Goal: Communication & Community: Answer question/provide support

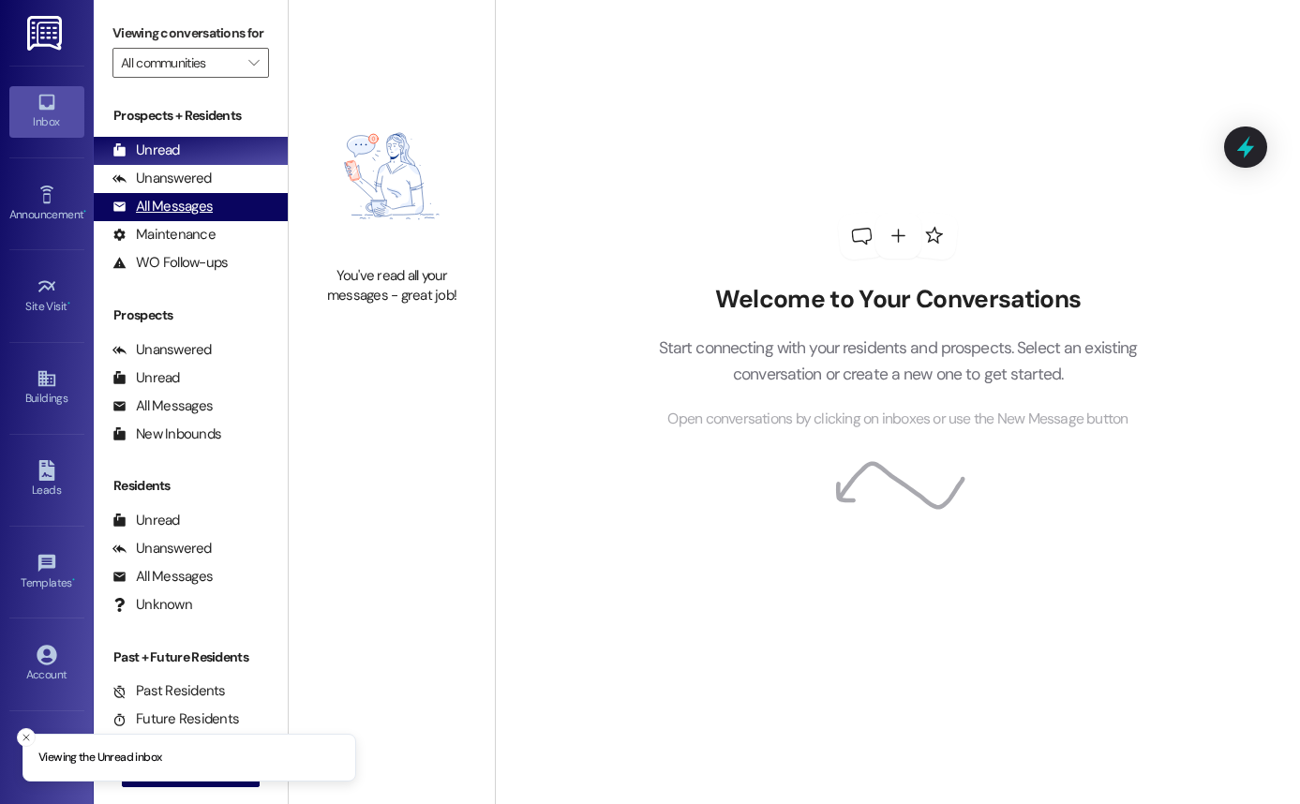
click at [228, 221] on div "All Messages (undefined)" at bounding box center [191, 207] width 194 height 28
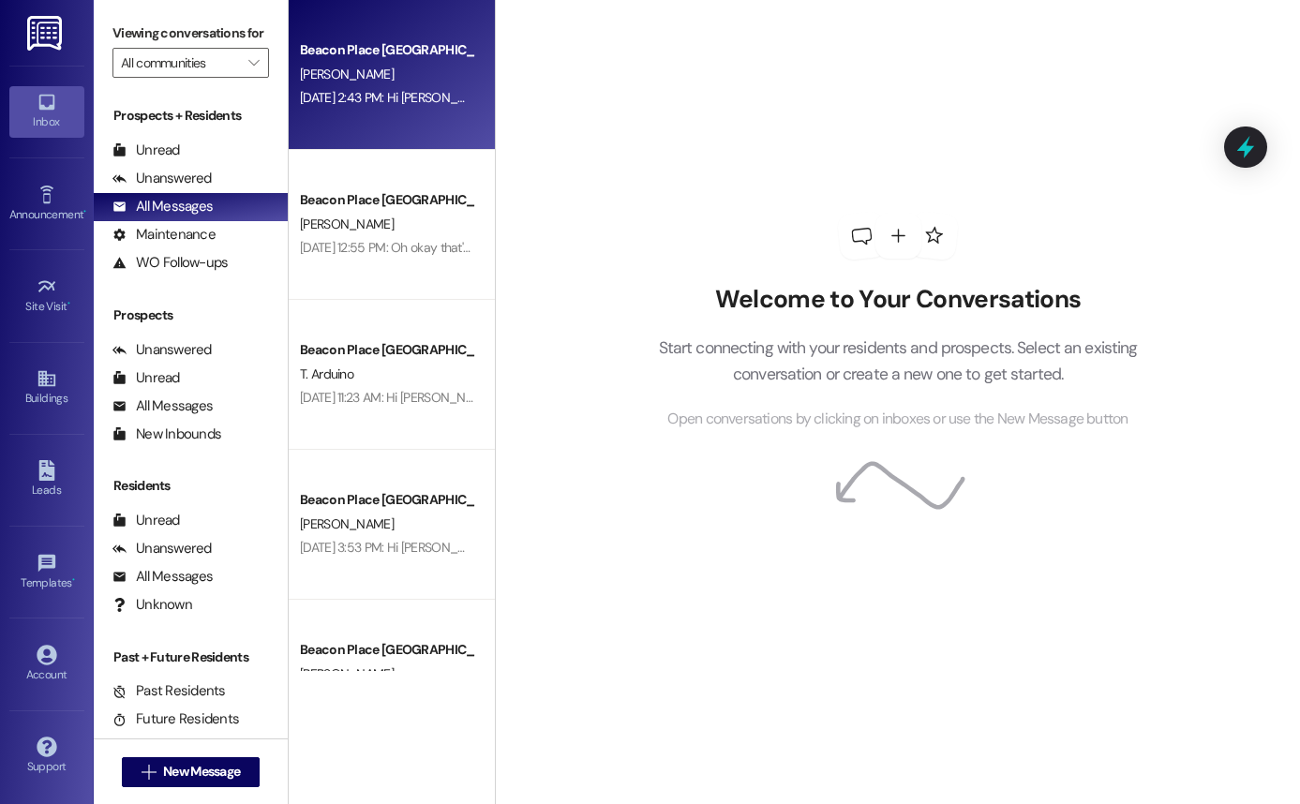
click at [381, 116] on div "Beacon Place Tuscaloosa Prospect [PERSON_NAME] [DATE] 2:43 PM: Hi [PERSON_NAME]…" at bounding box center [392, 75] width 206 height 150
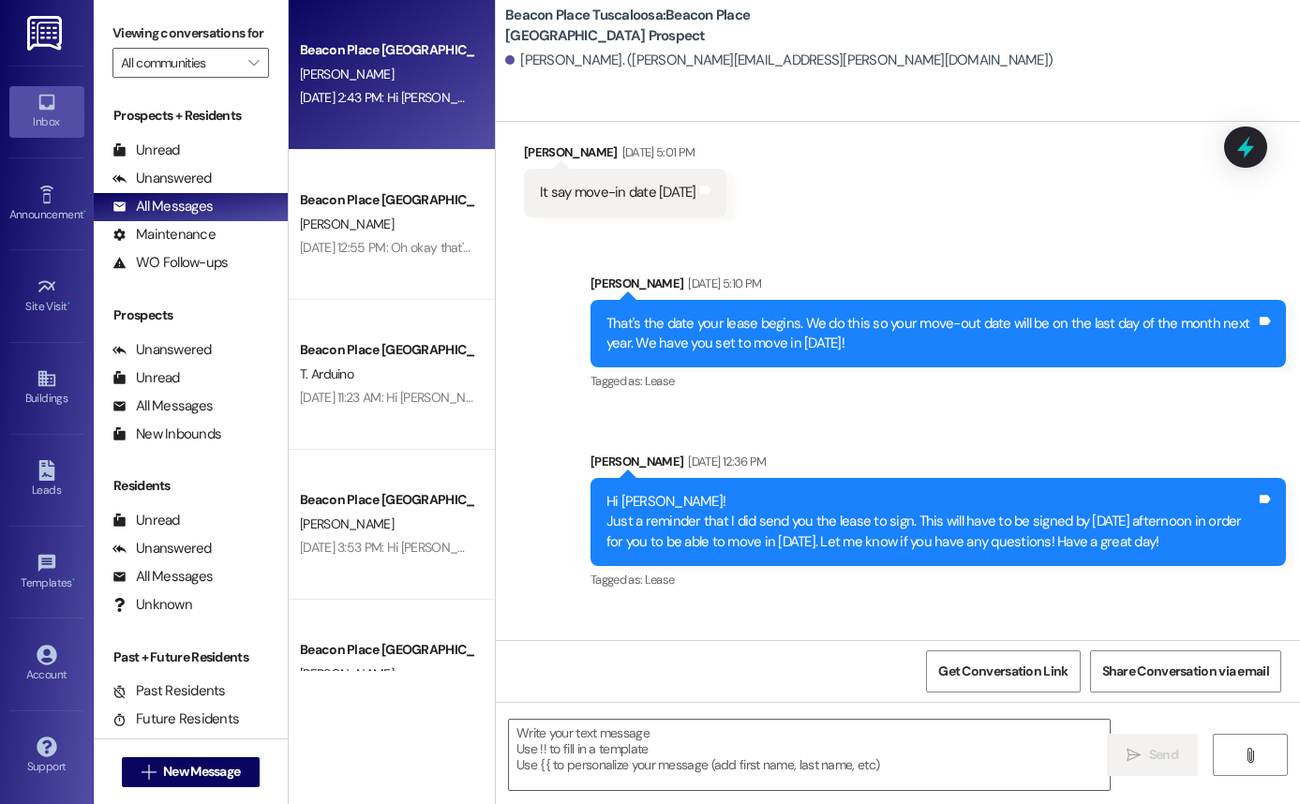
scroll to position [1009, 0]
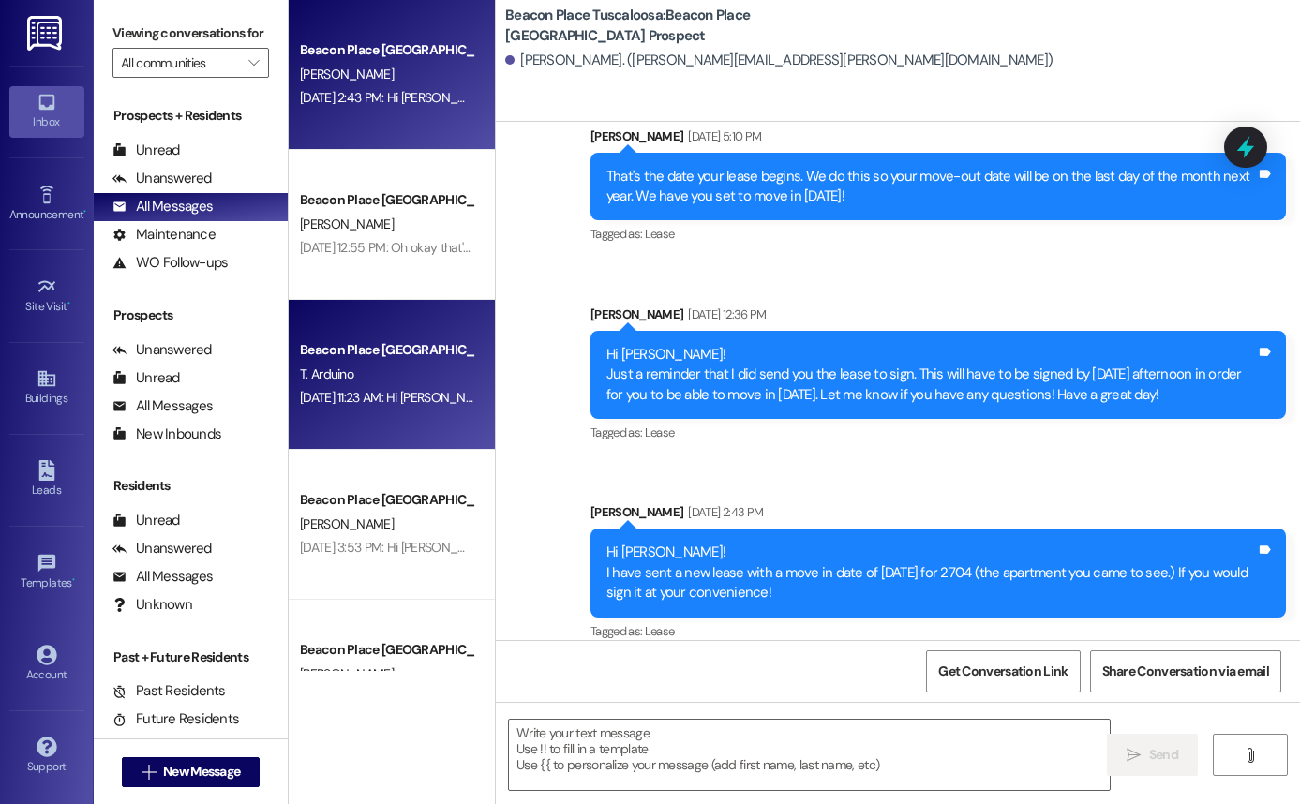
click at [357, 321] on div "Beacon Place [GEOGRAPHIC_DATA] Prospect T. Arduino [DATE] 11:23 AM: Hi [PERSON_…" at bounding box center [392, 375] width 206 height 150
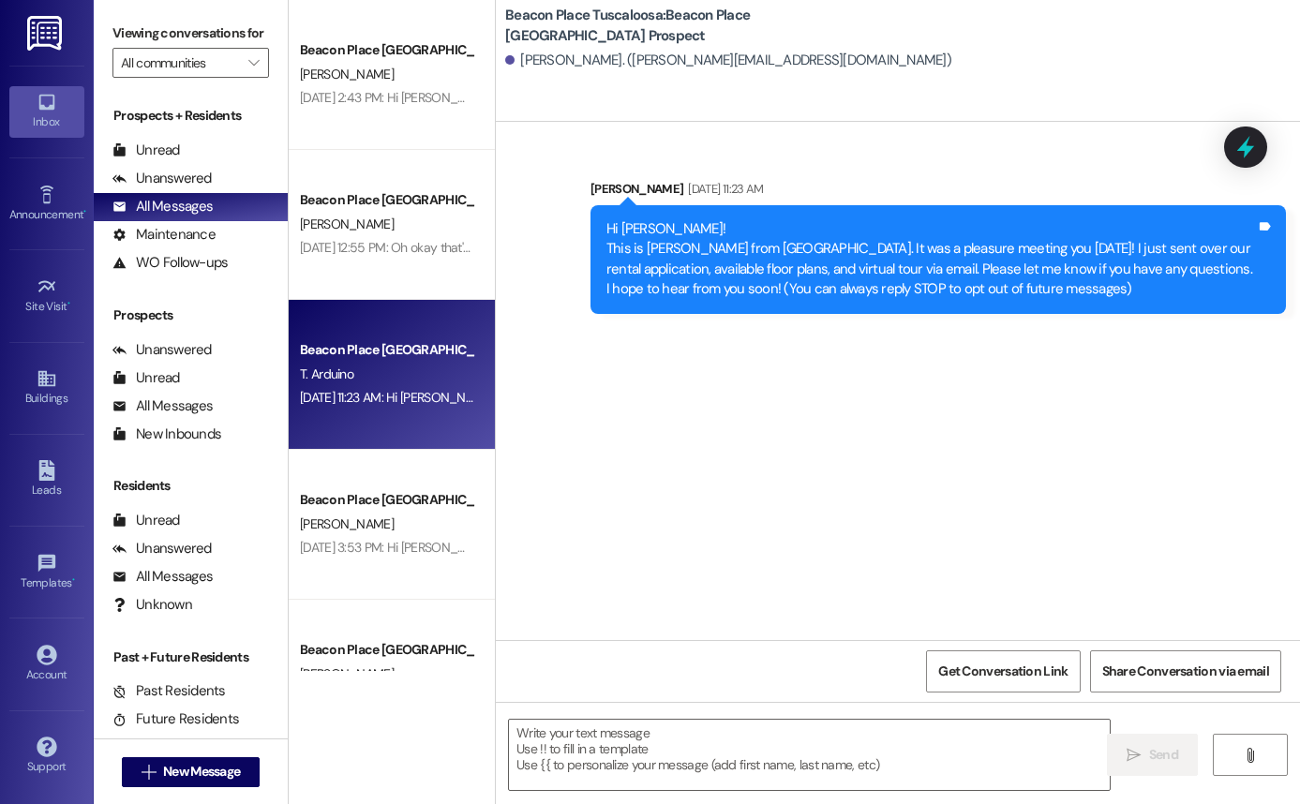
scroll to position [0, 0]
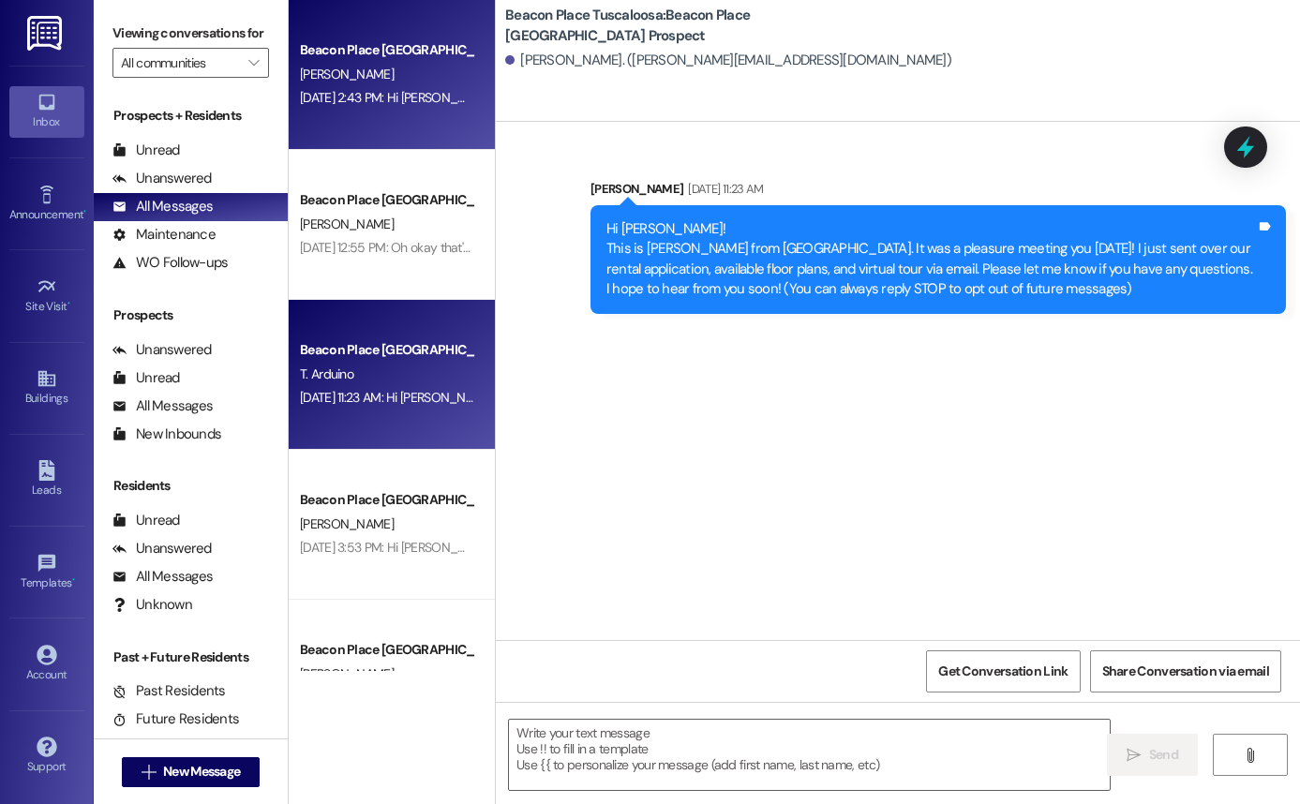
click at [343, 66] on span "[PERSON_NAME]" at bounding box center [347, 74] width 94 height 17
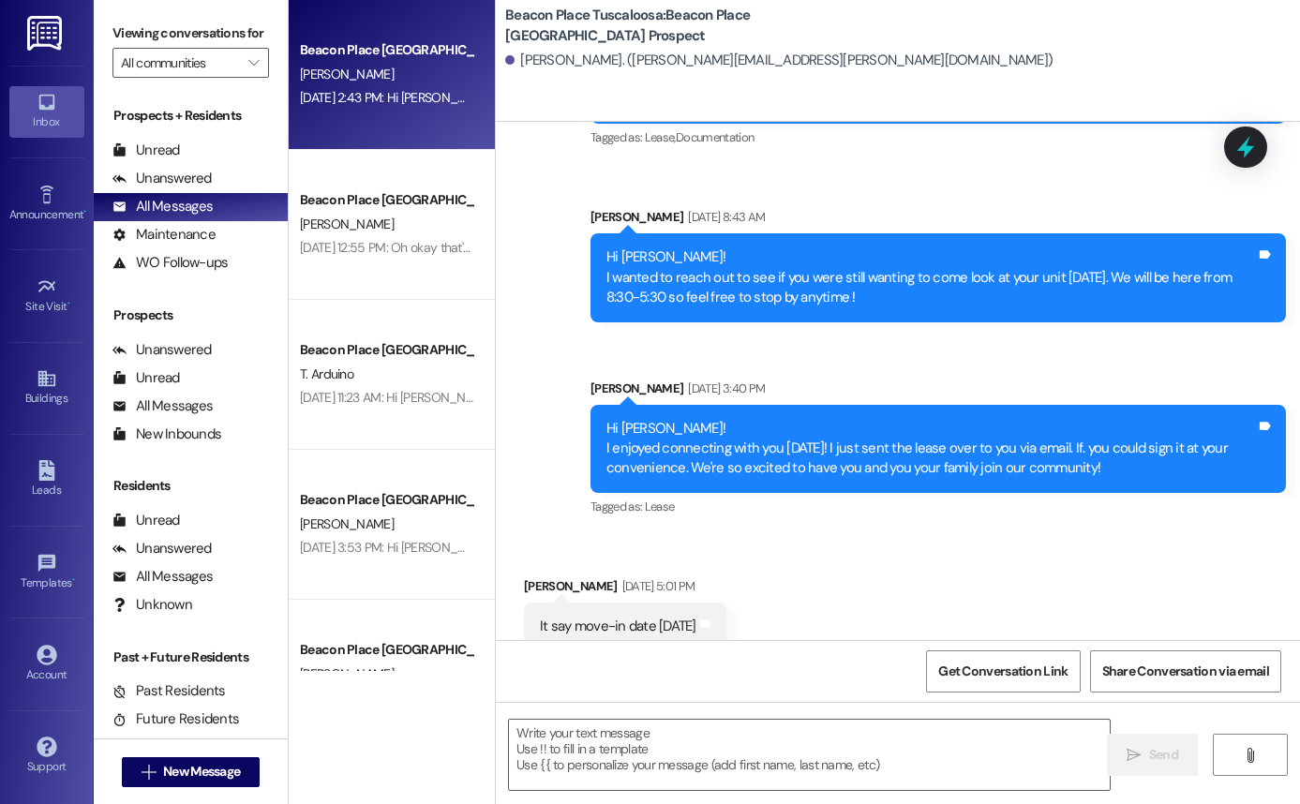
scroll to position [433, 0]
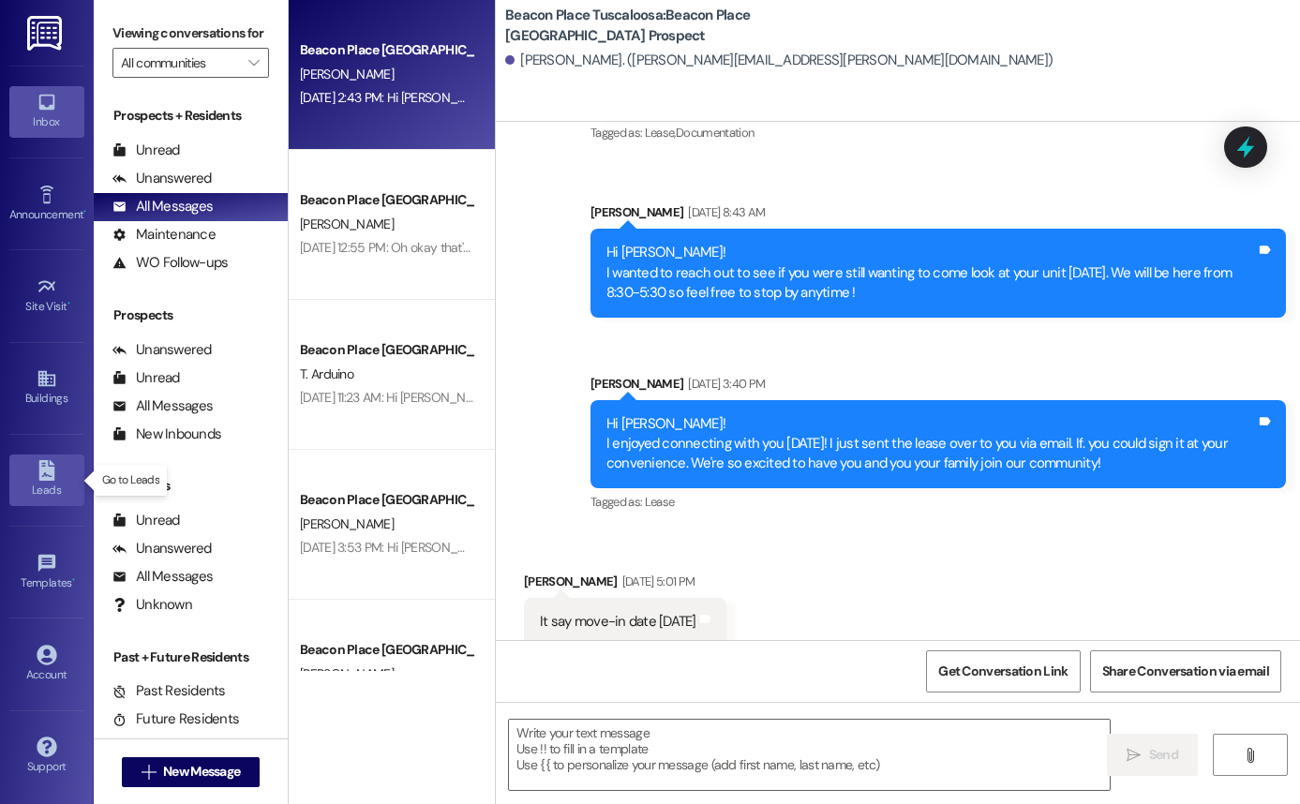
click at [63, 481] on div "Leads" at bounding box center [47, 490] width 94 height 19
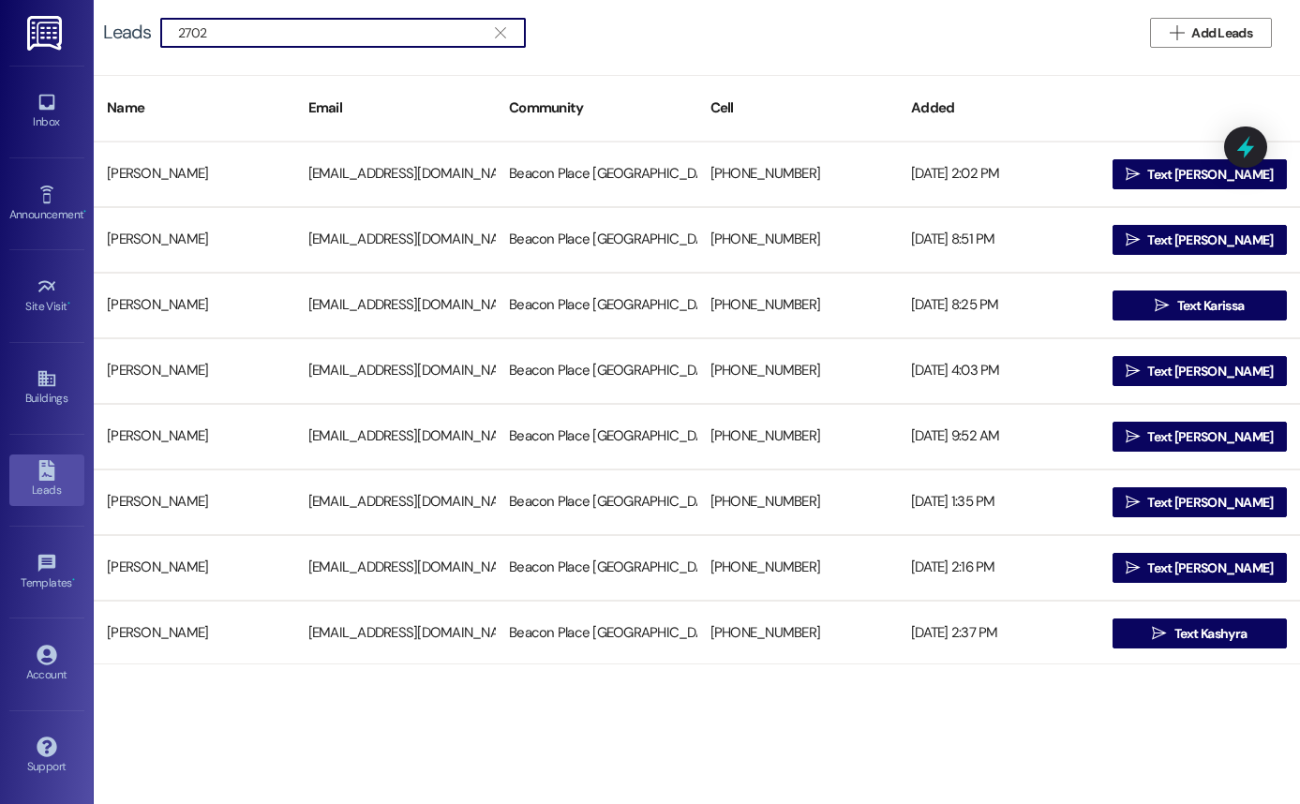
type input "2702"
click at [499, 29] on icon "" at bounding box center [500, 32] width 10 height 15
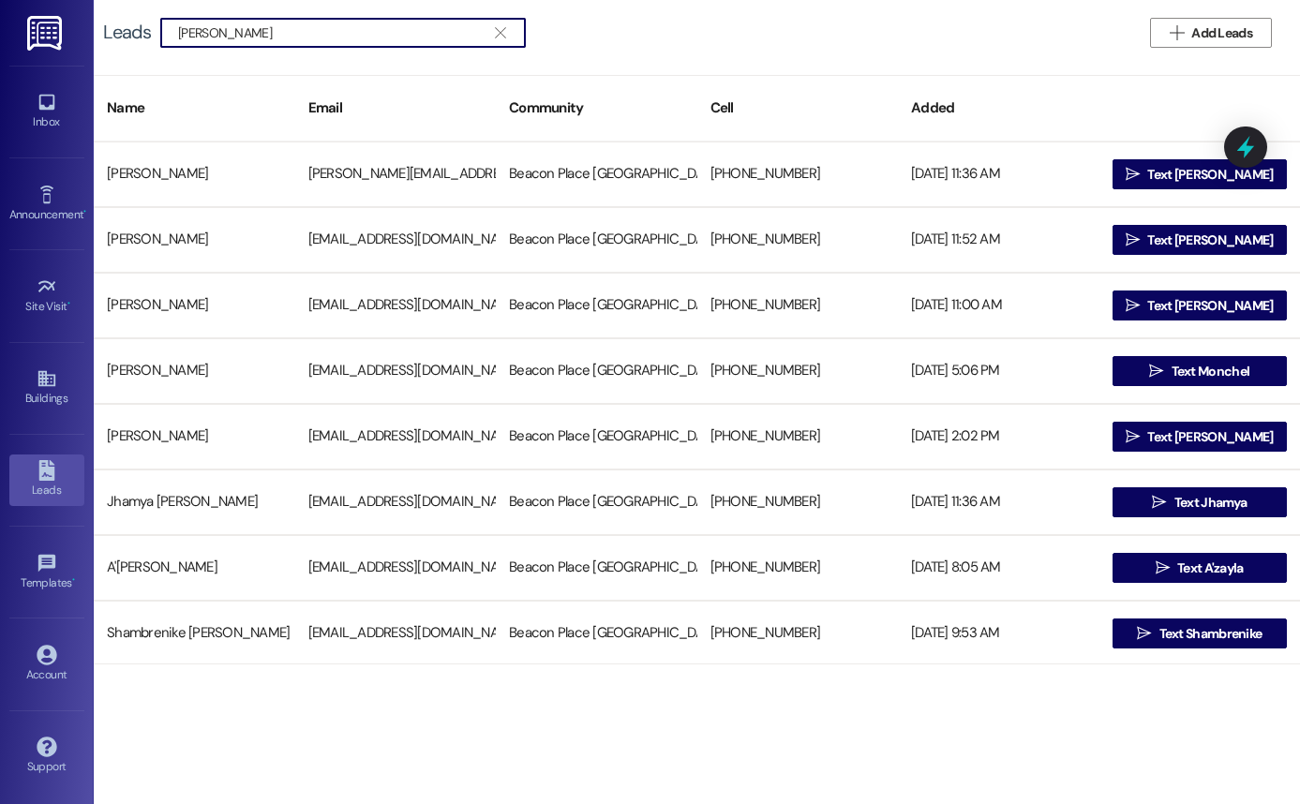
type input "[PERSON_NAME]"
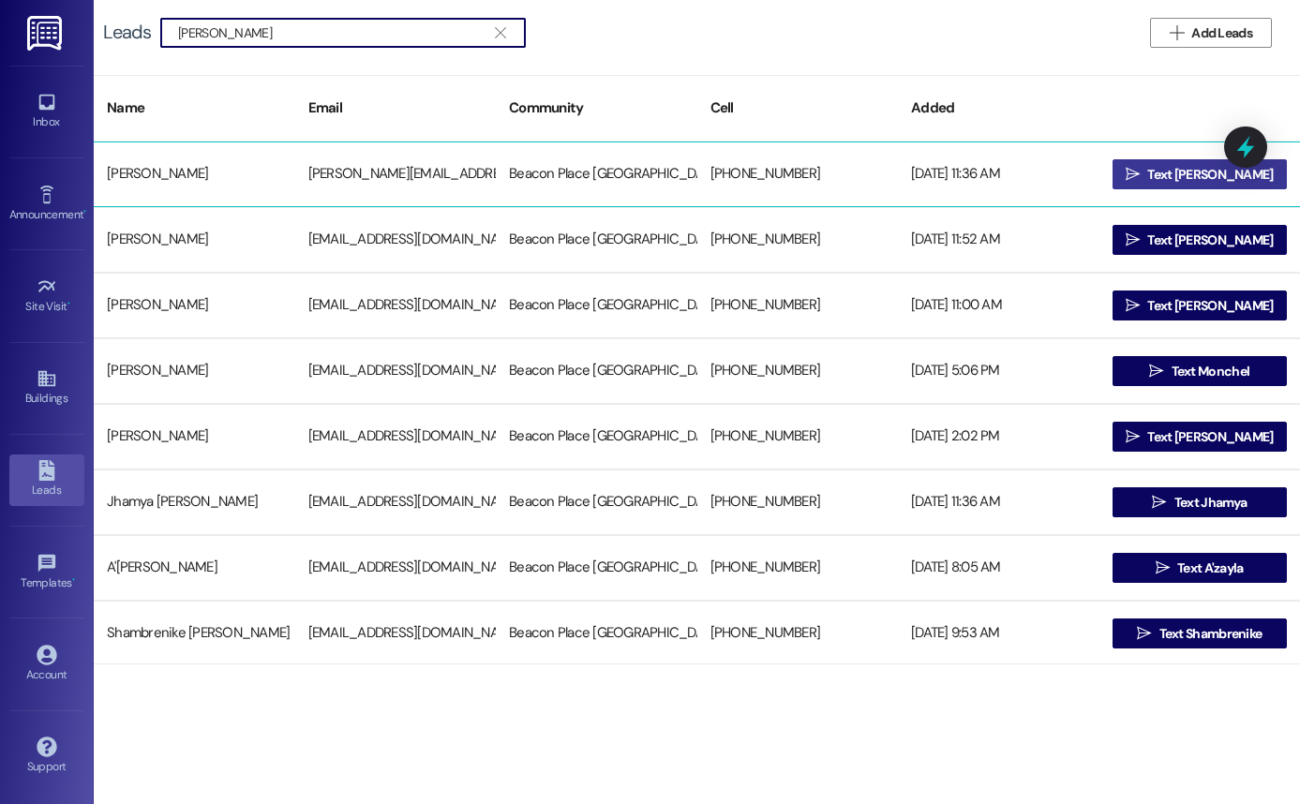
click at [1145, 172] on button " Text [PERSON_NAME]" at bounding box center [1200, 174] width 175 height 30
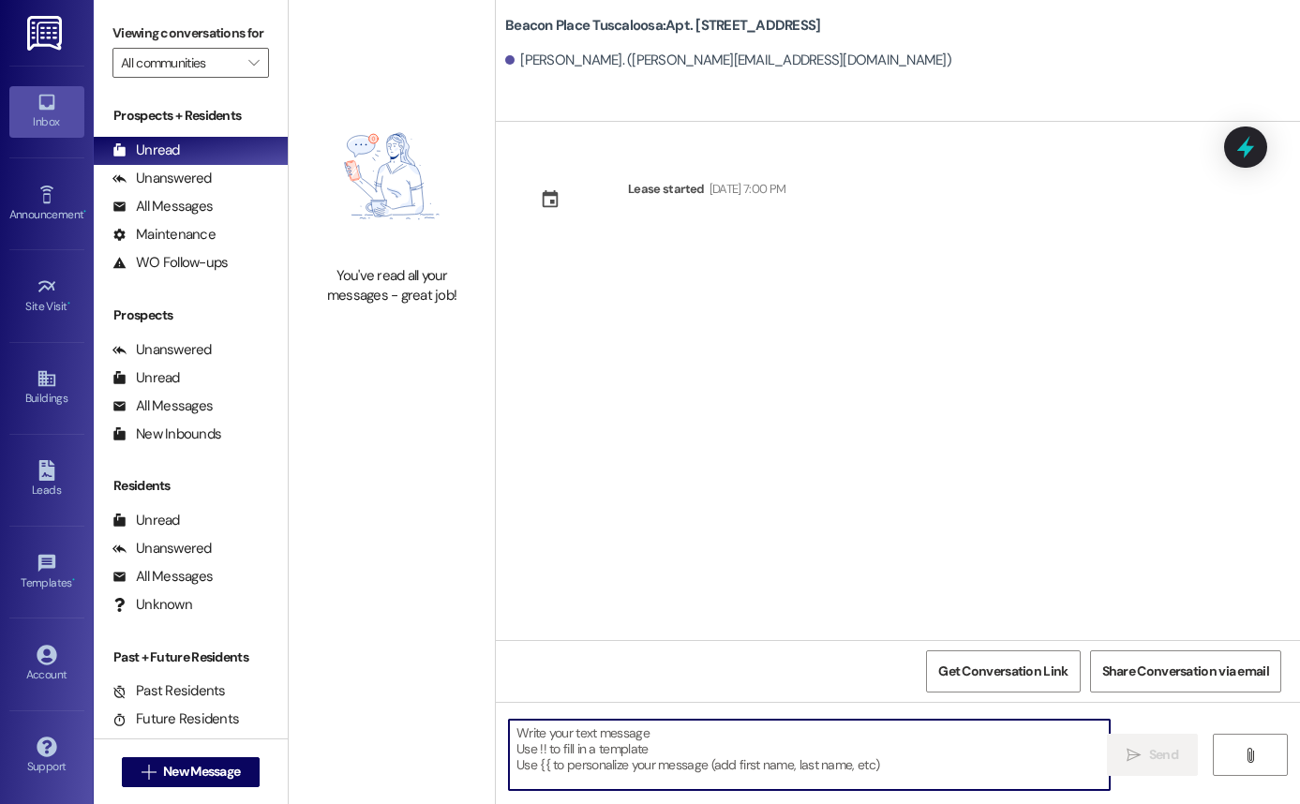
click at [725, 720] on textarea at bounding box center [809, 755] width 601 height 70
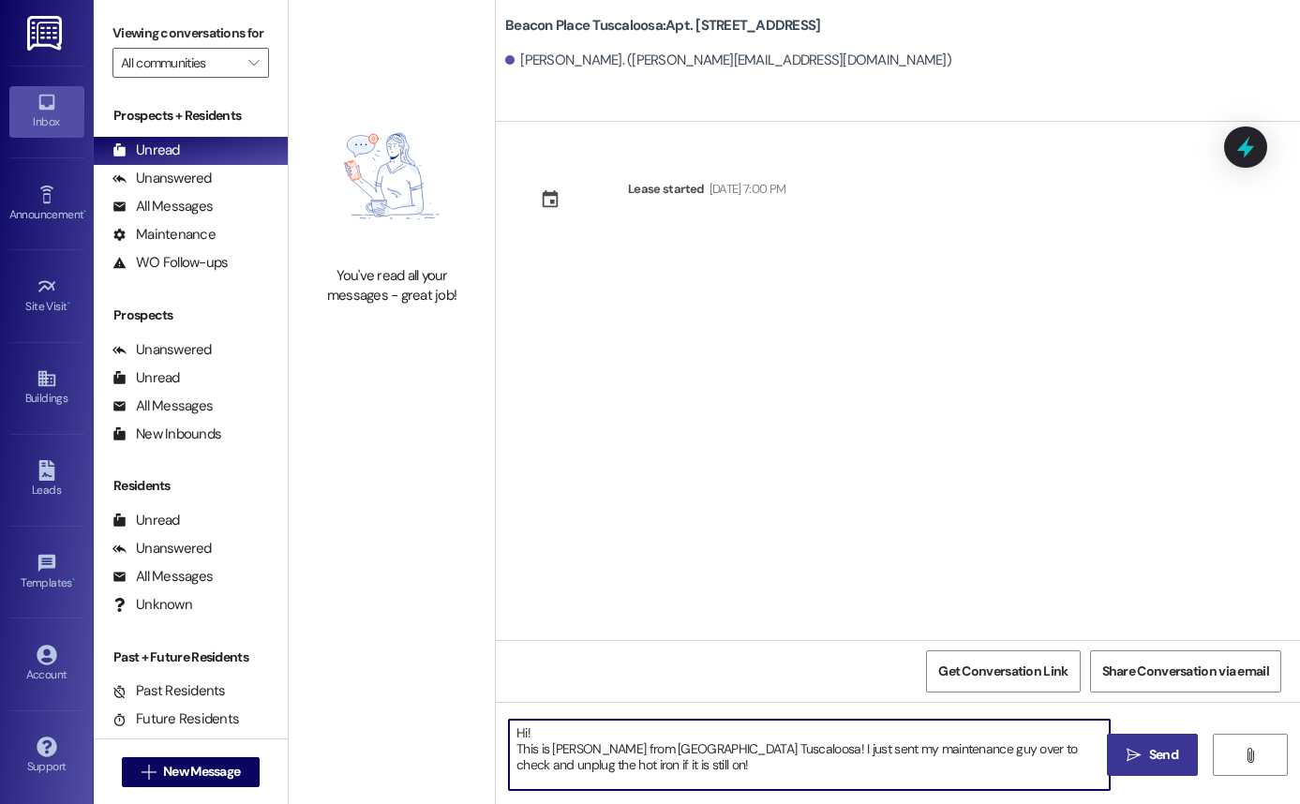
type textarea "Hi! This is [PERSON_NAME] from [GEOGRAPHIC_DATA] Tuscaloosa! I just sent my mai…"
click at [1159, 751] on span "Send" at bounding box center [1163, 755] width 29 height 20
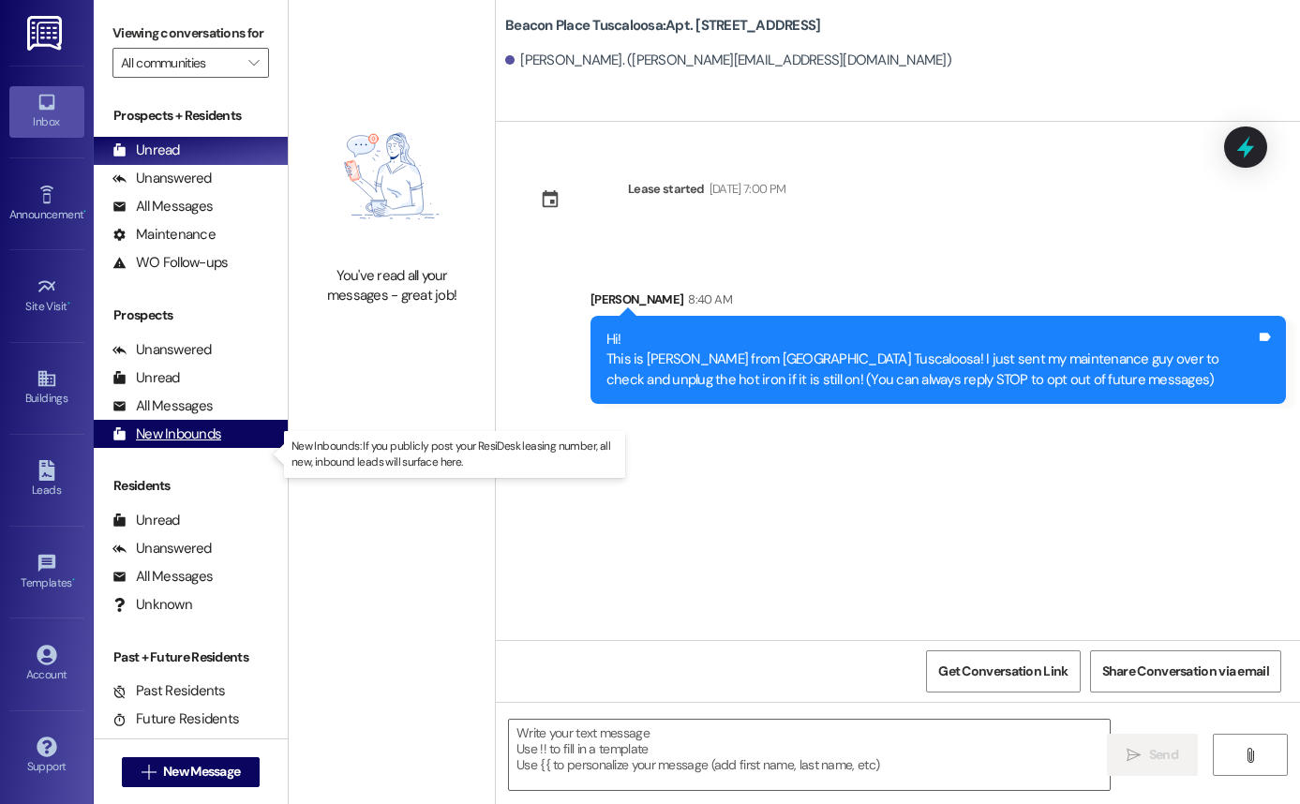
scroll to position [22, 0]
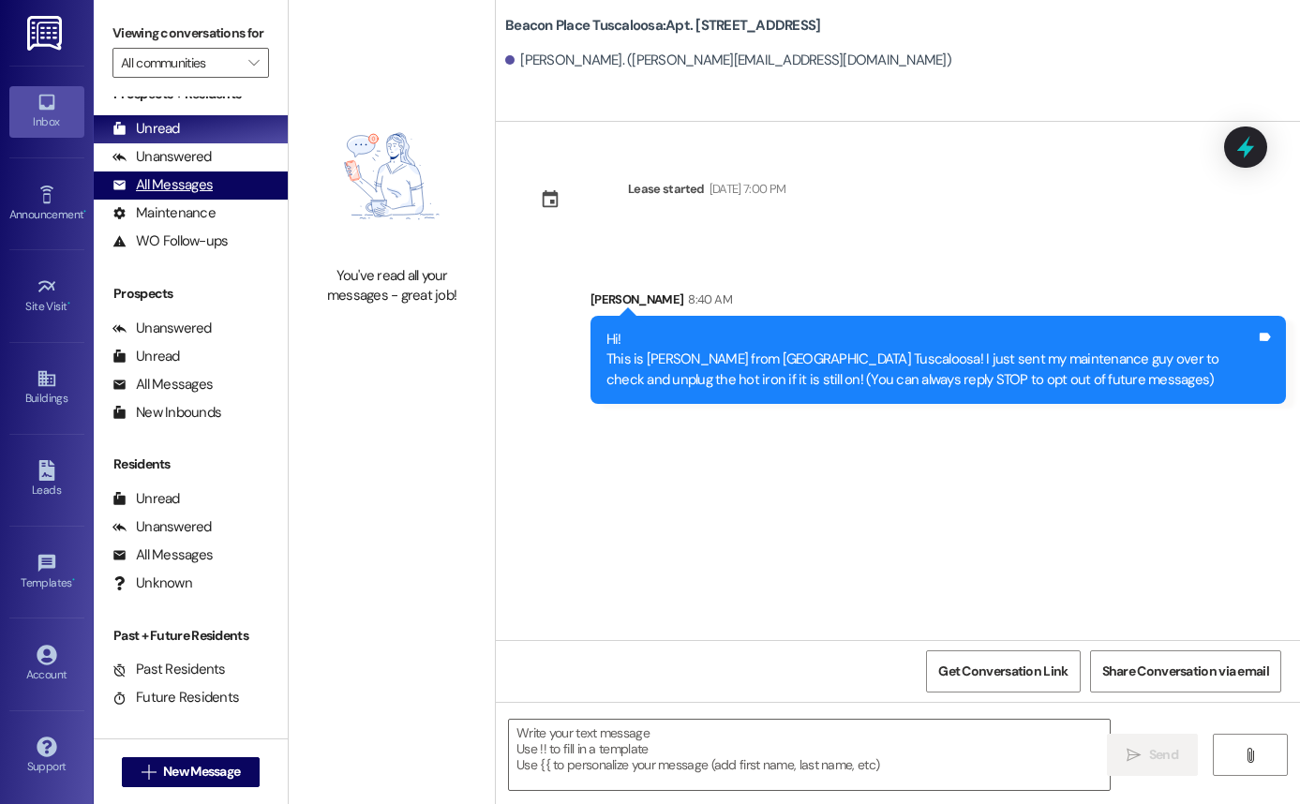
click at [140, 195] on div "All Messages" at bounding box center [162, 185] width 100 height 20
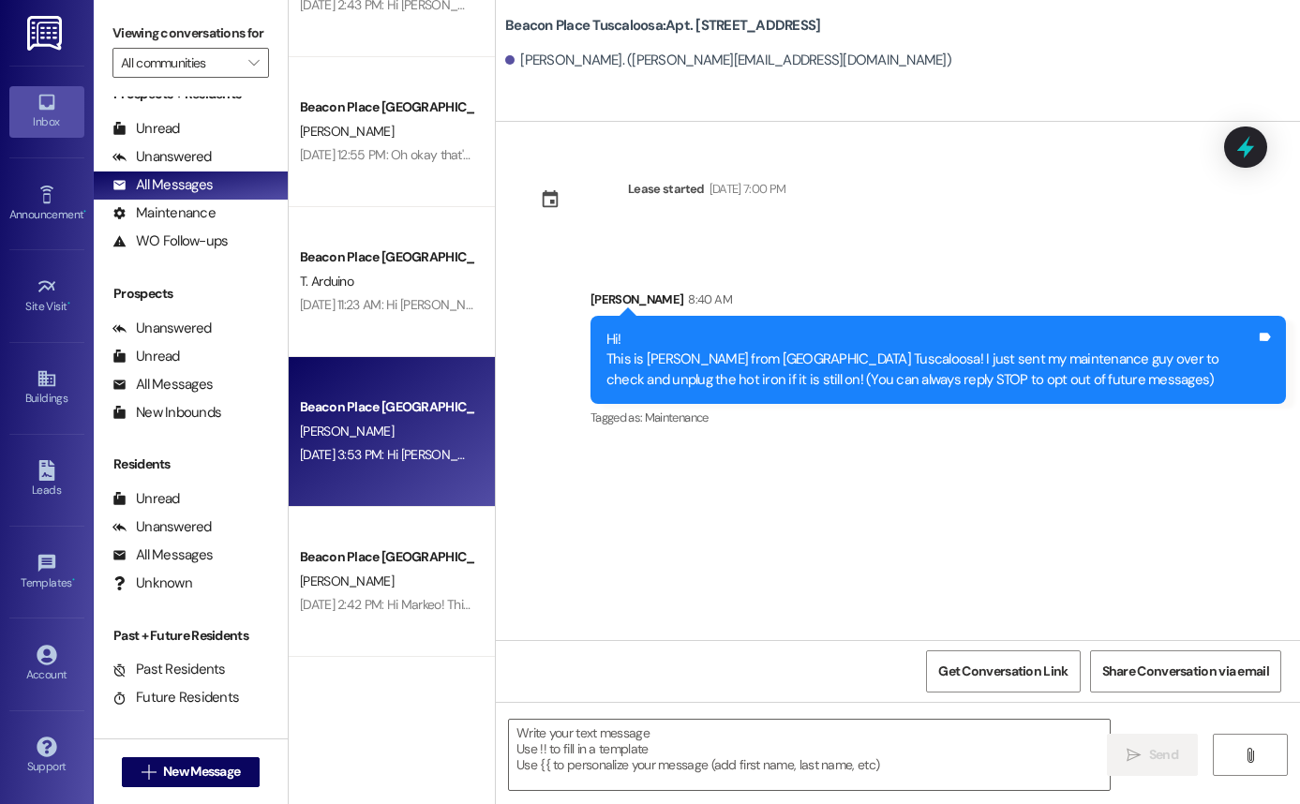
scroll to position [0, 0]
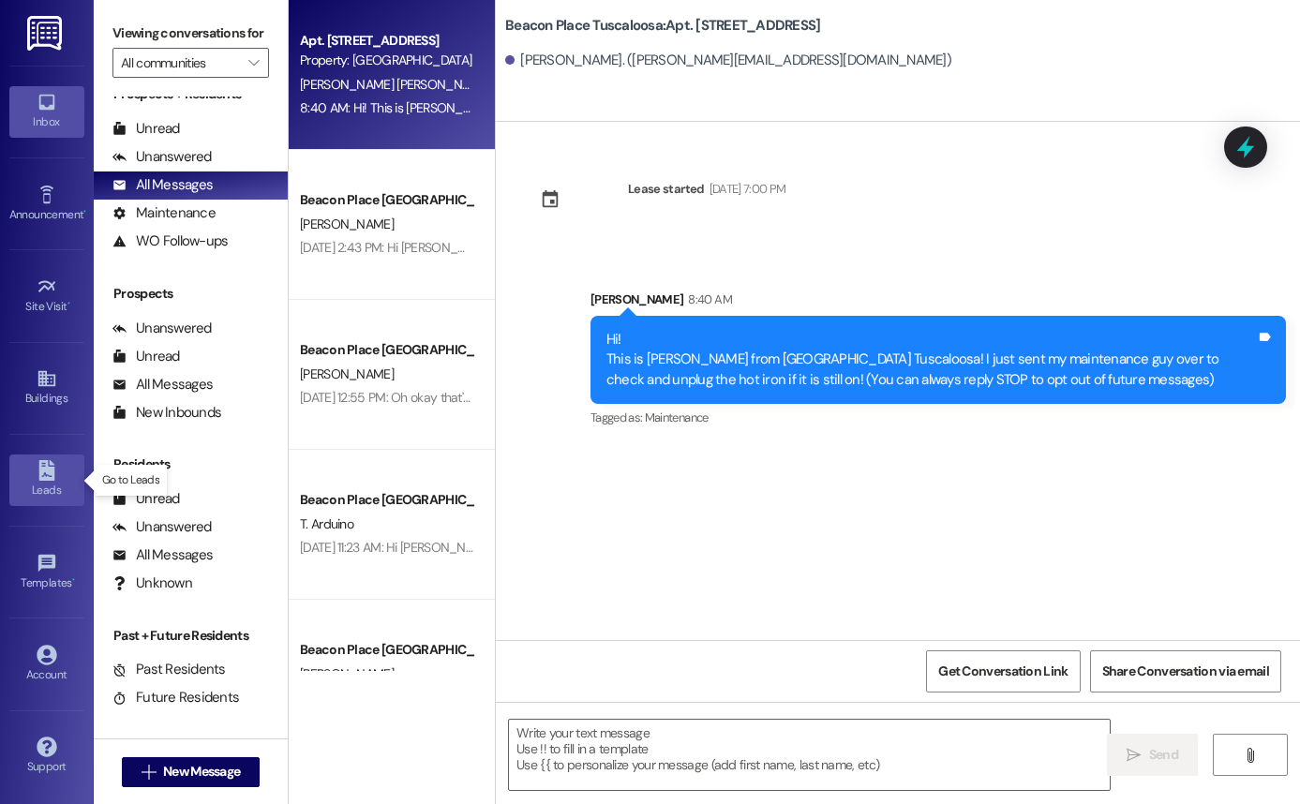
click at [29, 491] on div "Leads" at bounding box center [47, 490] width 94 height 19
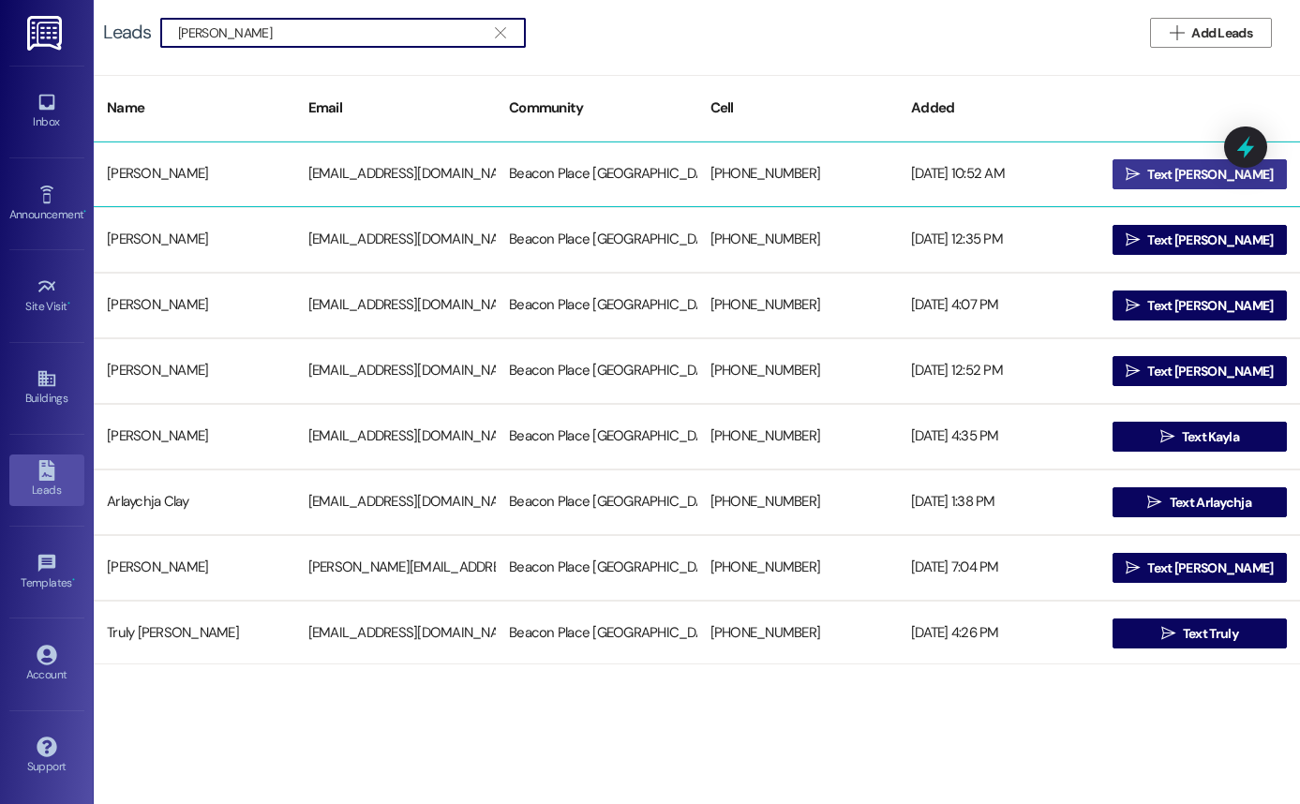
type input "[PERSON_NAME]"
click at [1191, 184] on span "Text [PERSON_NAME]" at bounding box center [1210, 175] width 126 height 20
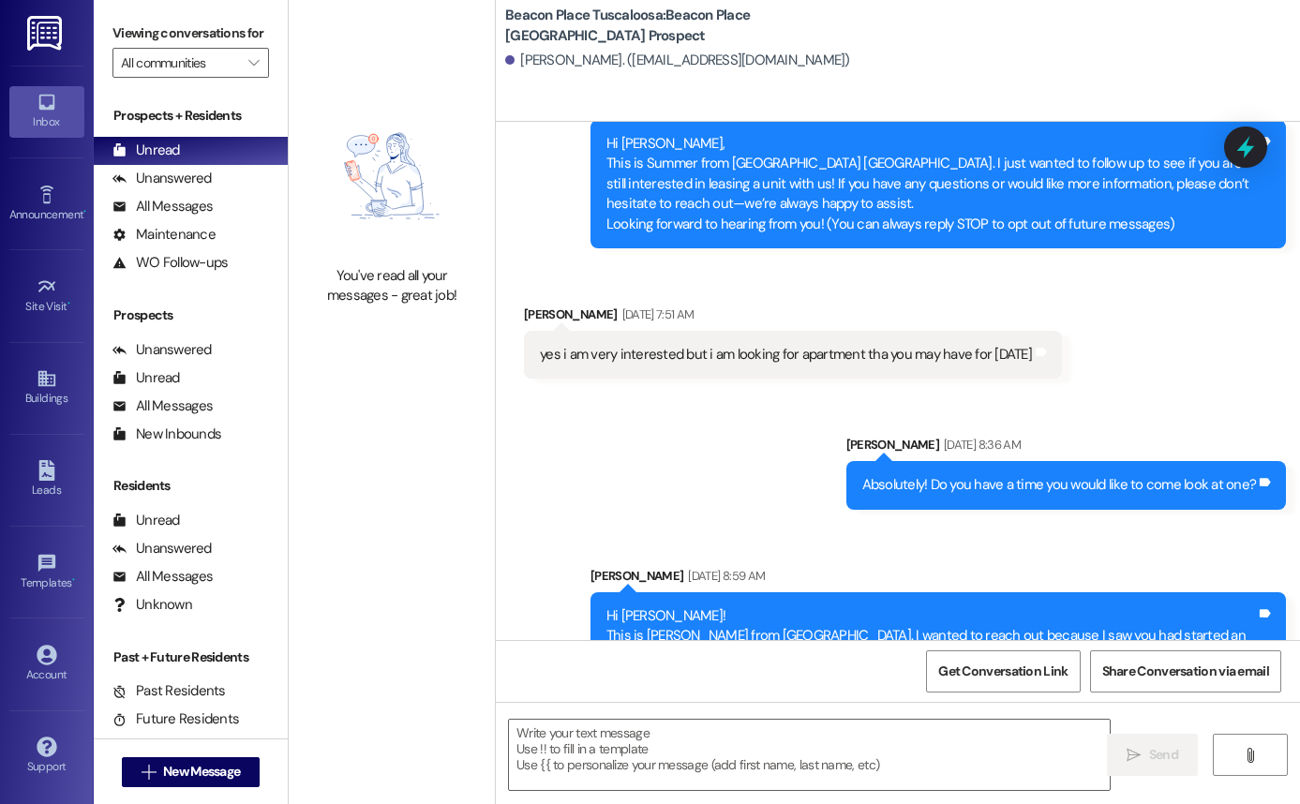
scroll to position [188, 0]
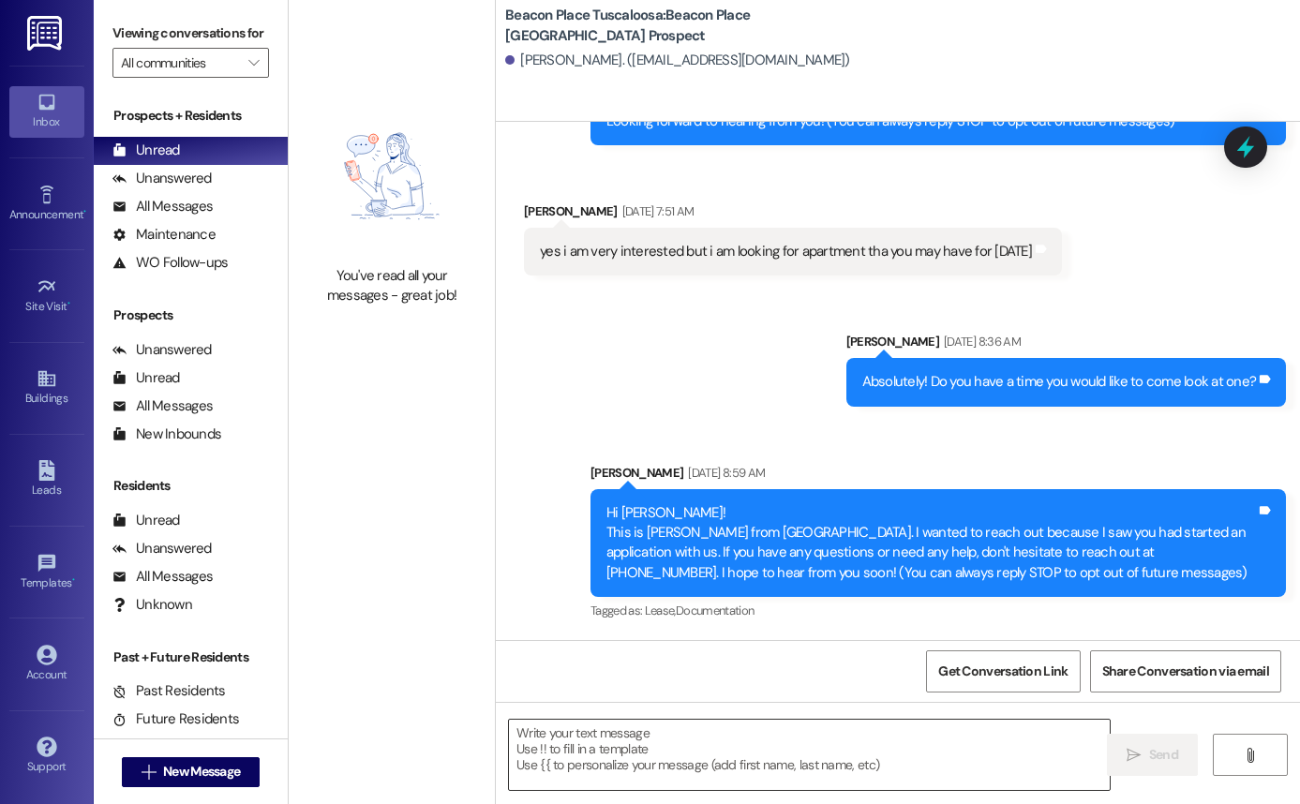
click at [625, 759] on textarea at bounding box center [809, 755] width 601 height 70
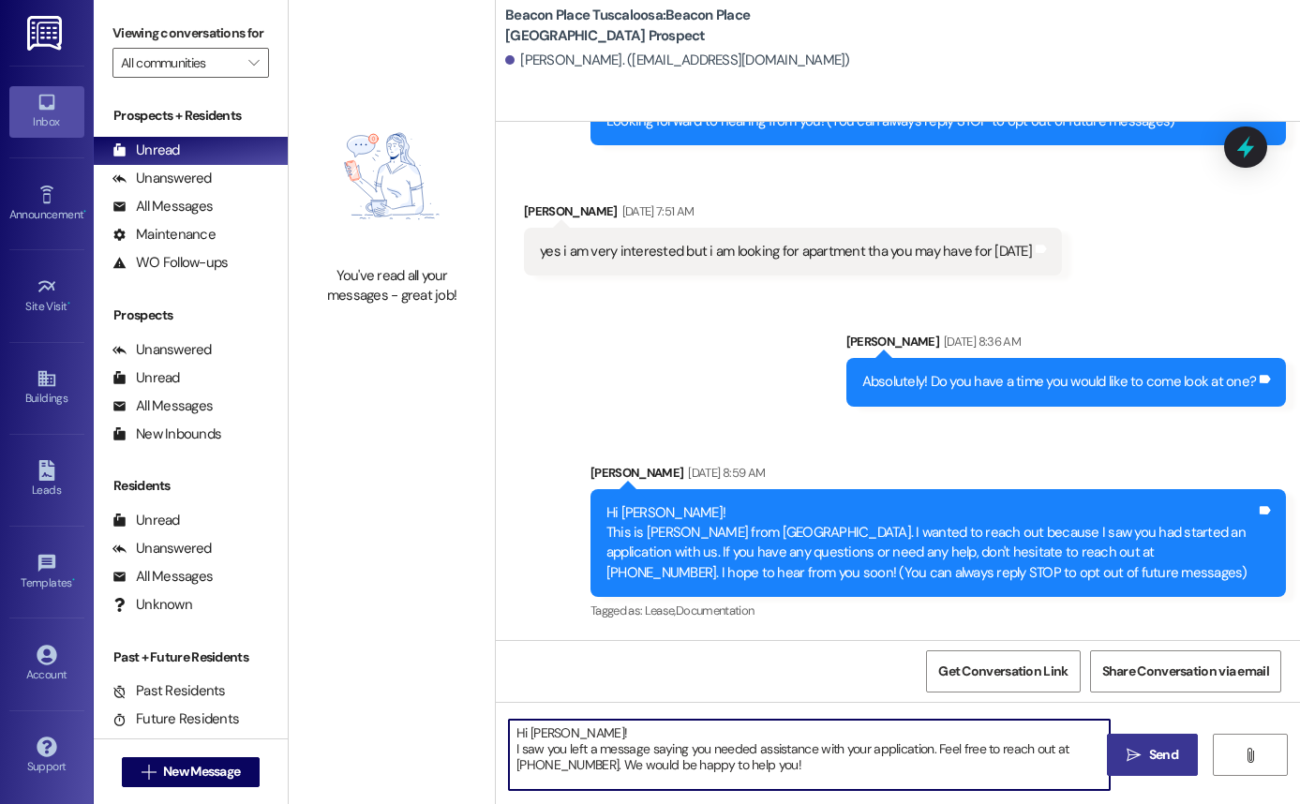
type textarea "Hi [PERSON_NAME]! I saw you left a message saying you needed assistance with yo…"
click at [1125, 744] on button " Send" at bounding box center [1152, 755] width 91 height 42
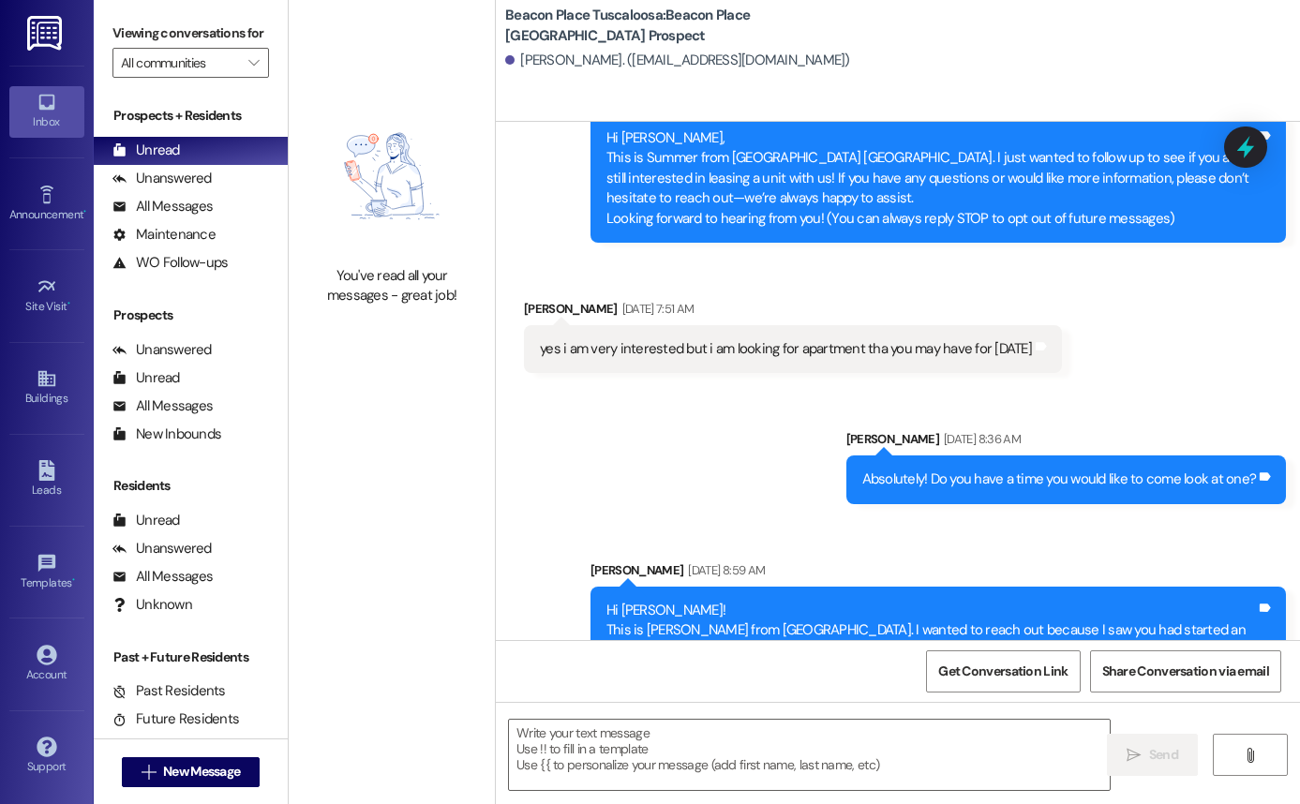
scroll to position [359, 0]
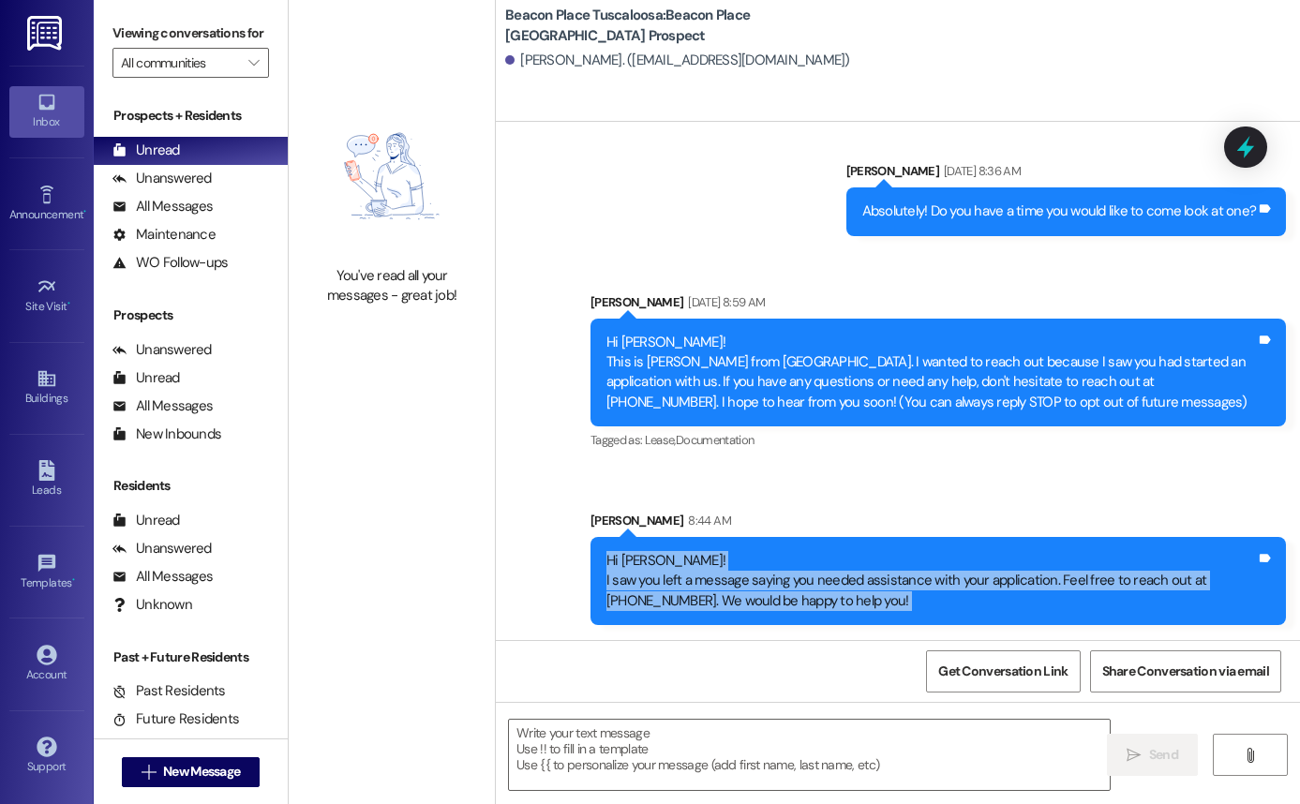
drag, startPoint x: 596, startPoint y: 560, endPoint x: 908, endPoint y: 642, distance: 322.8
click at [908, 642] on div "Sent via SMS [PERSON_NAME] [DATE] 10:23 AM Hi [PERSON_NAME], This is Summer fro…" at bounding box center [898, 524] width 804 height 804
copy div "Hi [PERSON_NAME]! I saw you left a message saying you needed assistance with yo…"
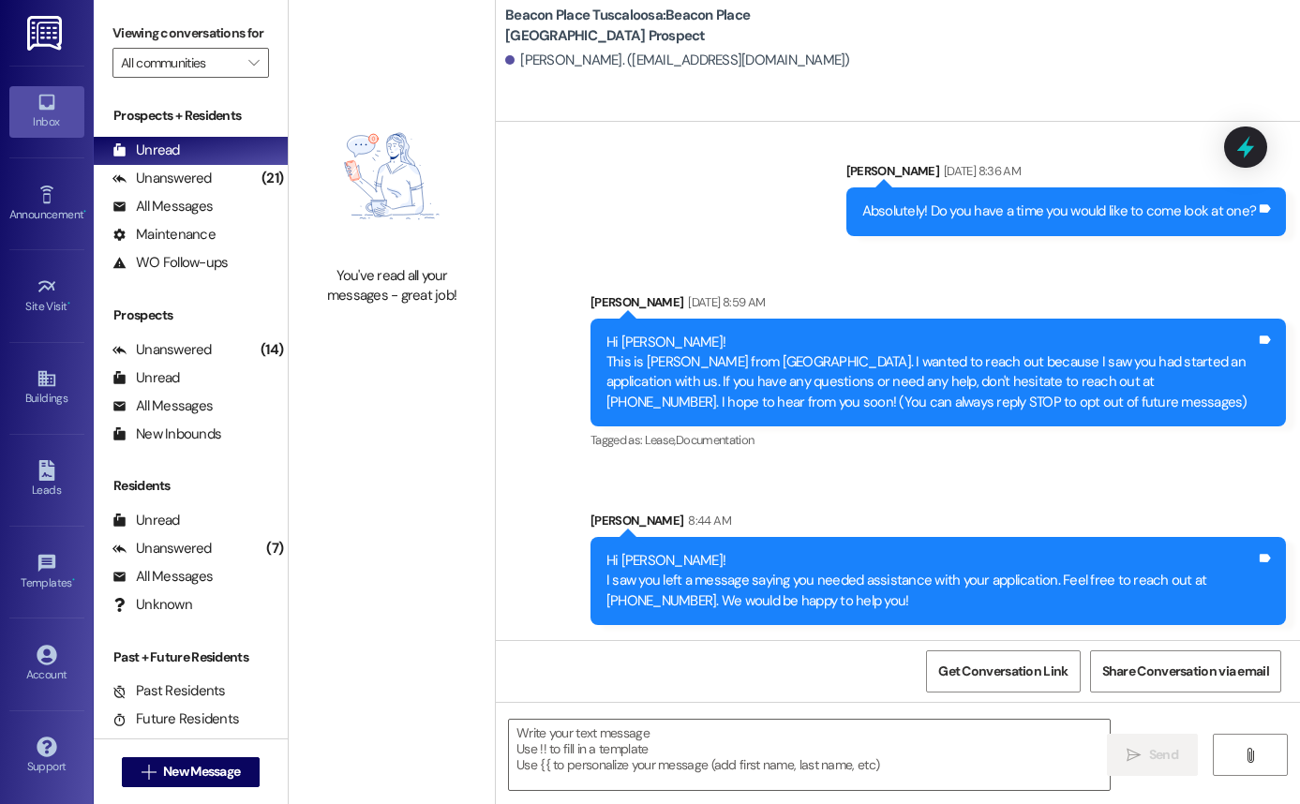
click at [642, 467] on div "Sent via SMS [PERSON_NAME] [DATE] 8:59 AM Hi [PERSON_NAME]! This is [PERSON_NAM…" at bounding box center [938, 373] width 724 height 190
click at [48, 489] on div "Leads" at bounding box center [47, 490] width 94 height 19
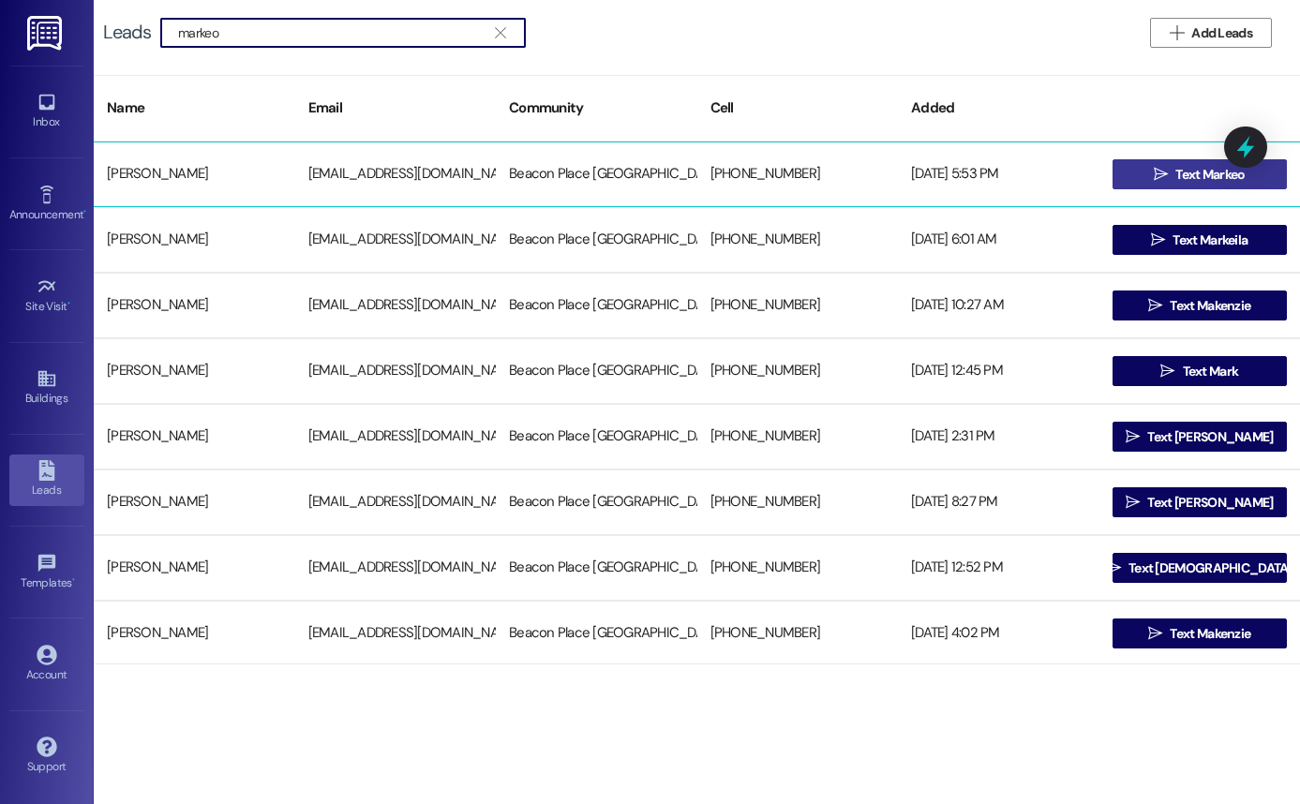
type input "markeo"
click at [1136, 168] on button " Text Markeo" at bounding box center [1200, 174] width 175 height 30
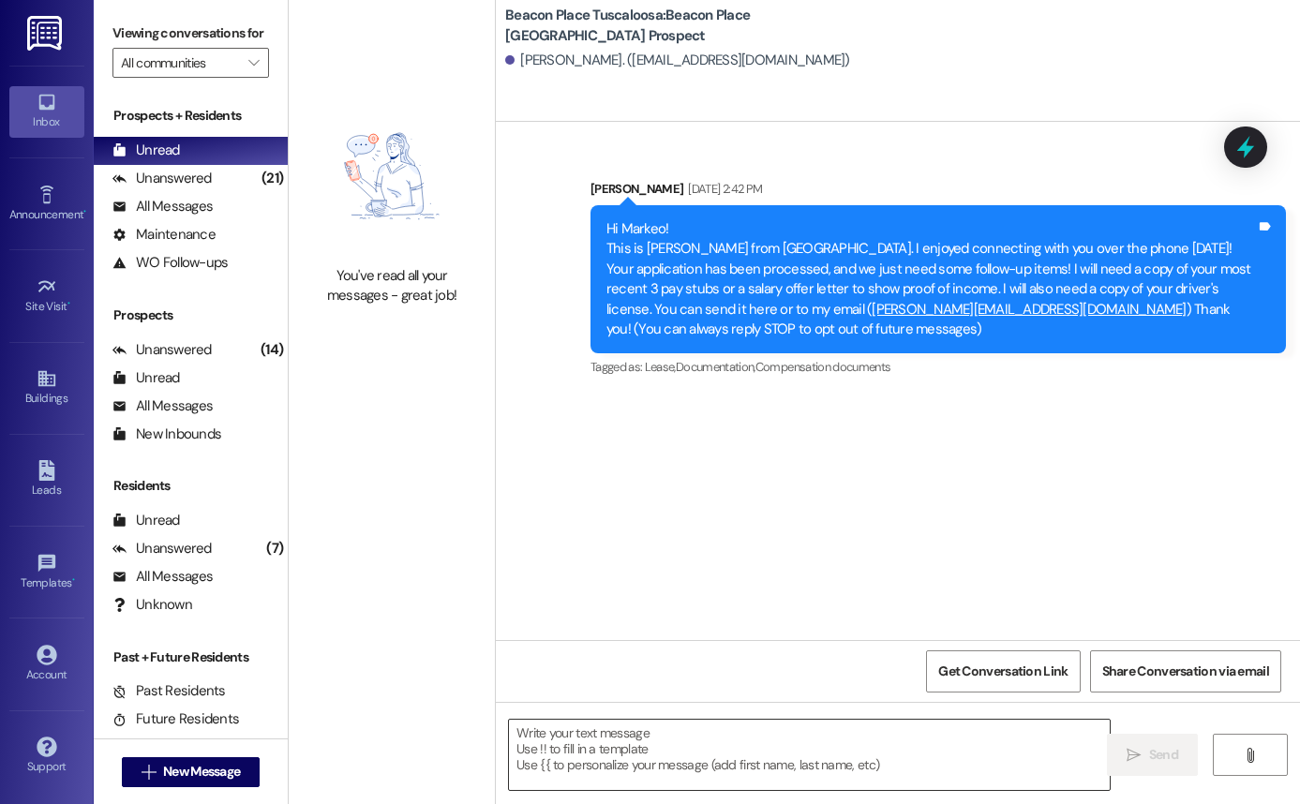
click at [624, 750] on textarea at bounding box center [809, 755] width 601 height 70
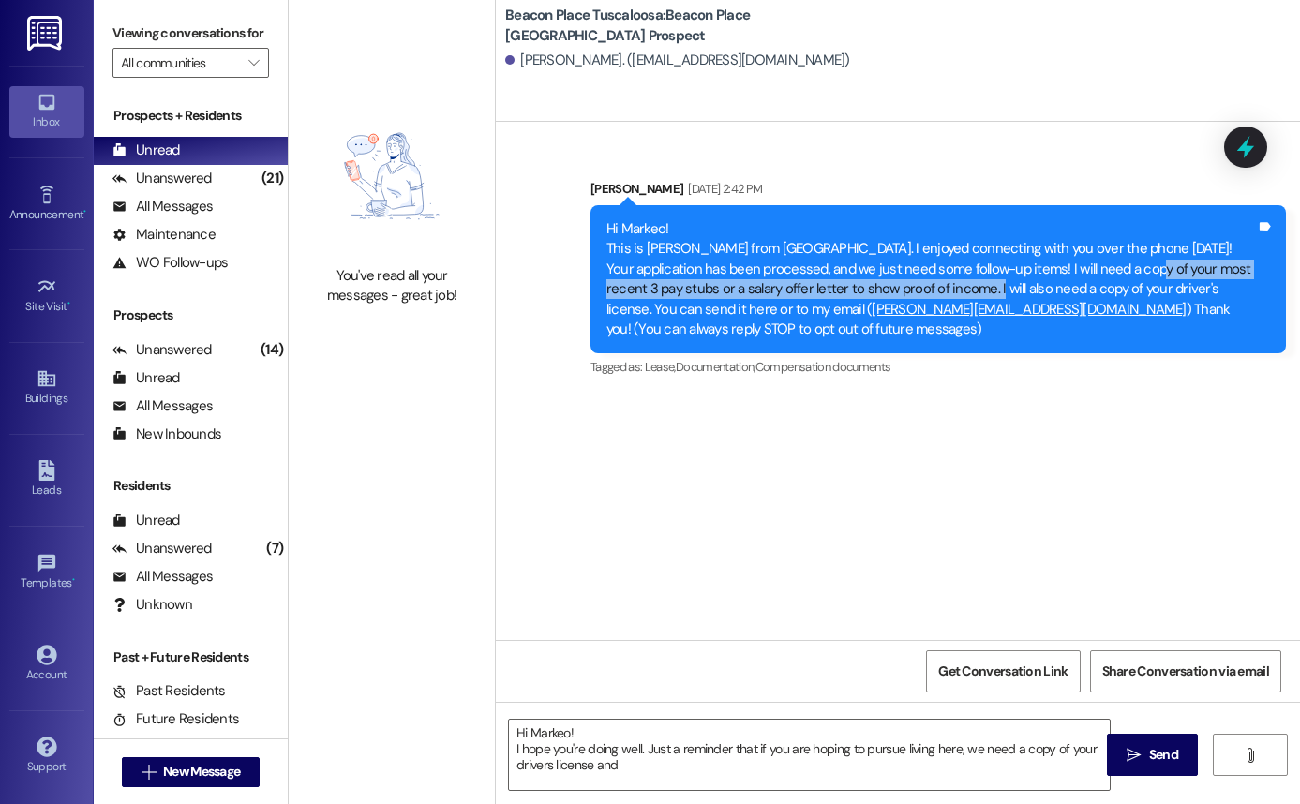
drag, startPoint x: 1099, startPoint y: 267, endPoint x: 943, endPoint y: 286, distance: 157.6
click at [943, 286] on div "Hi Markeo! This is [PERSON_NAME] from [GEOGRAPHIC_DATA]. I enjoyed connecting w…" at bounding box center [931, 279] width 650 height 121
copy div "copy of your most recent 3 pay stubs or a salary offer letter to show proof of …"
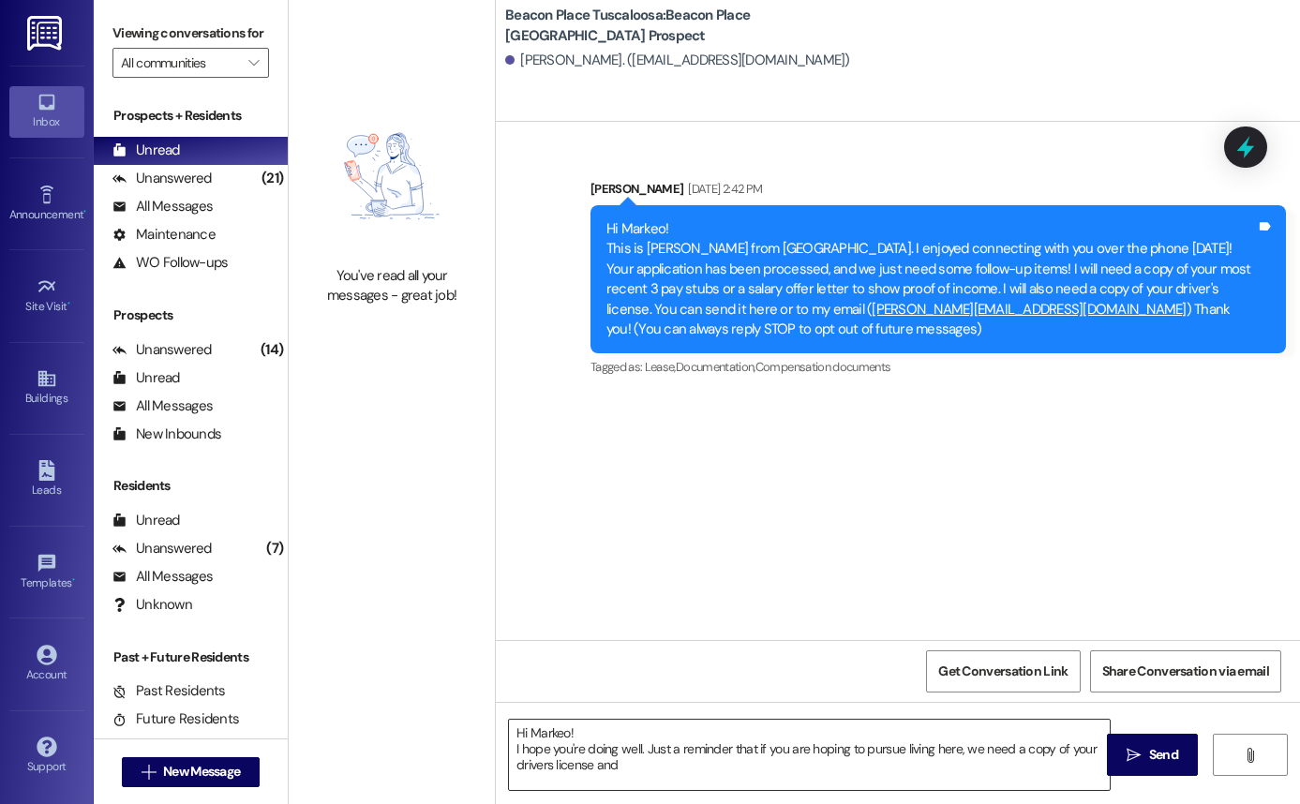
click at [649, 762] on textarea "Hi Markeo! I hope you're doing well. Just a reminder that if you are hoping to …" at bounding box center [809, 755] width 601 height 70
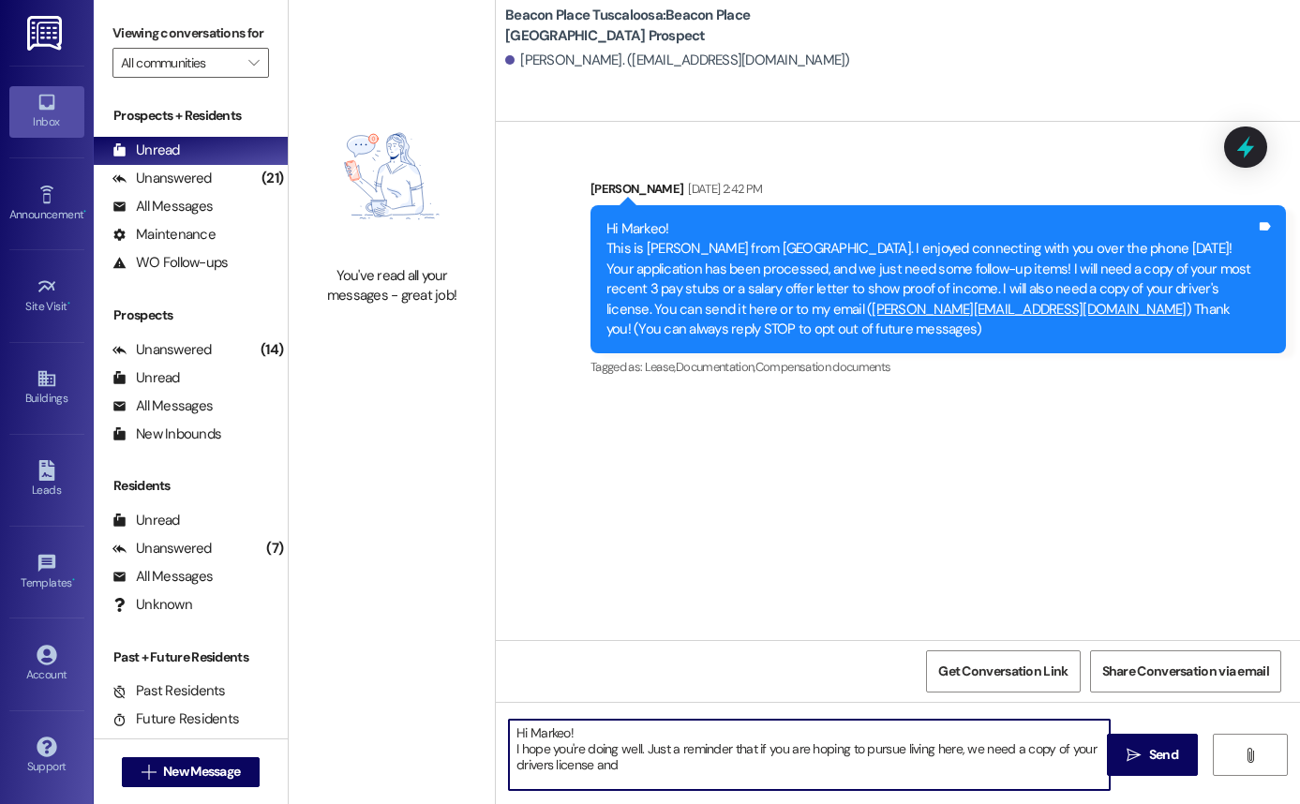
paste textarea "copy of your most recent 3 pay stubs or a salary offer letter to show proof of …"
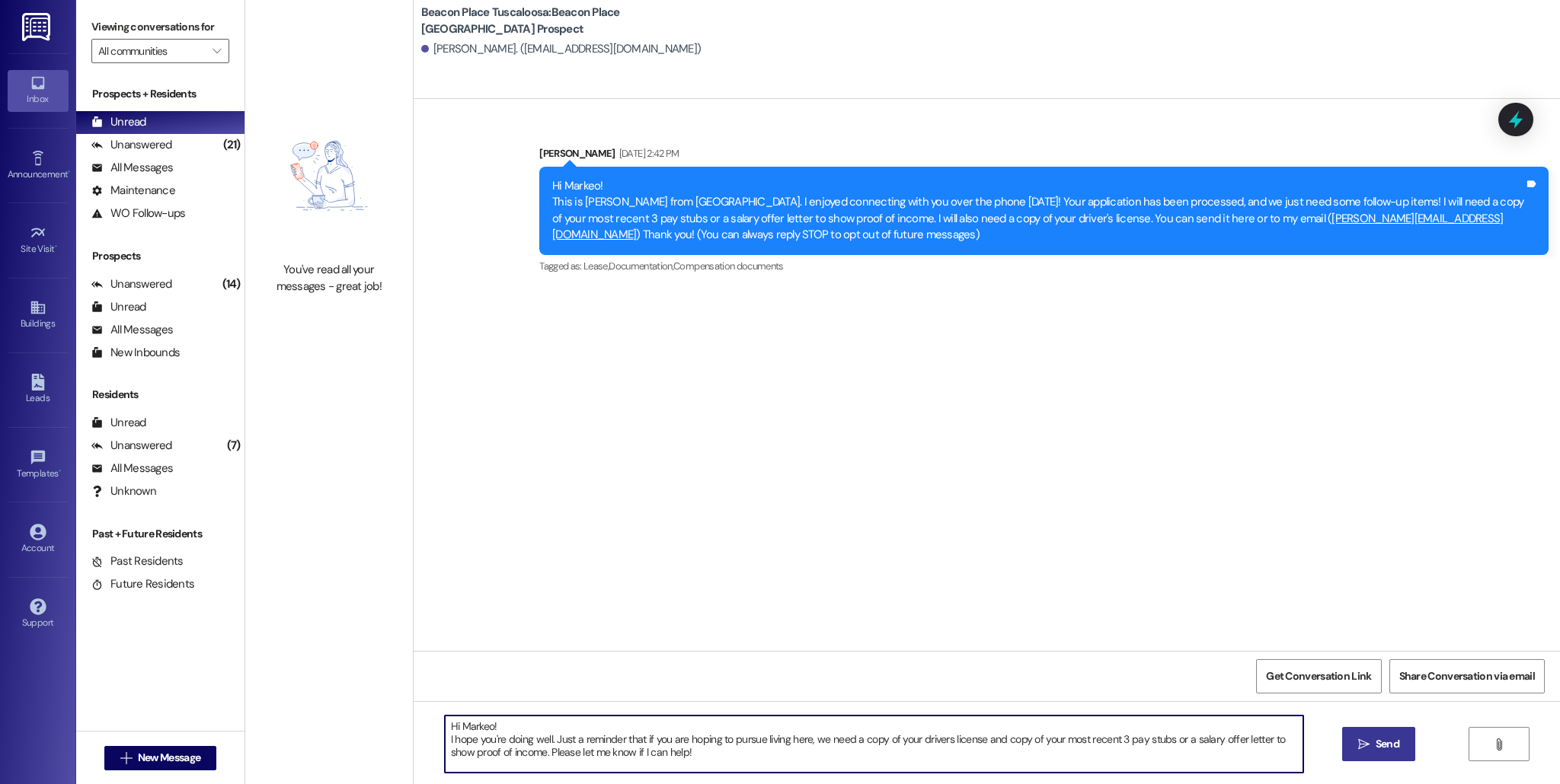
type textarea "Hi Markeo! I hope you're doing well. Just a reminder that if you are hoping to …"
click at [1055, 652] on span "Send" at bounding box center [1387, 744] width 24 height 16
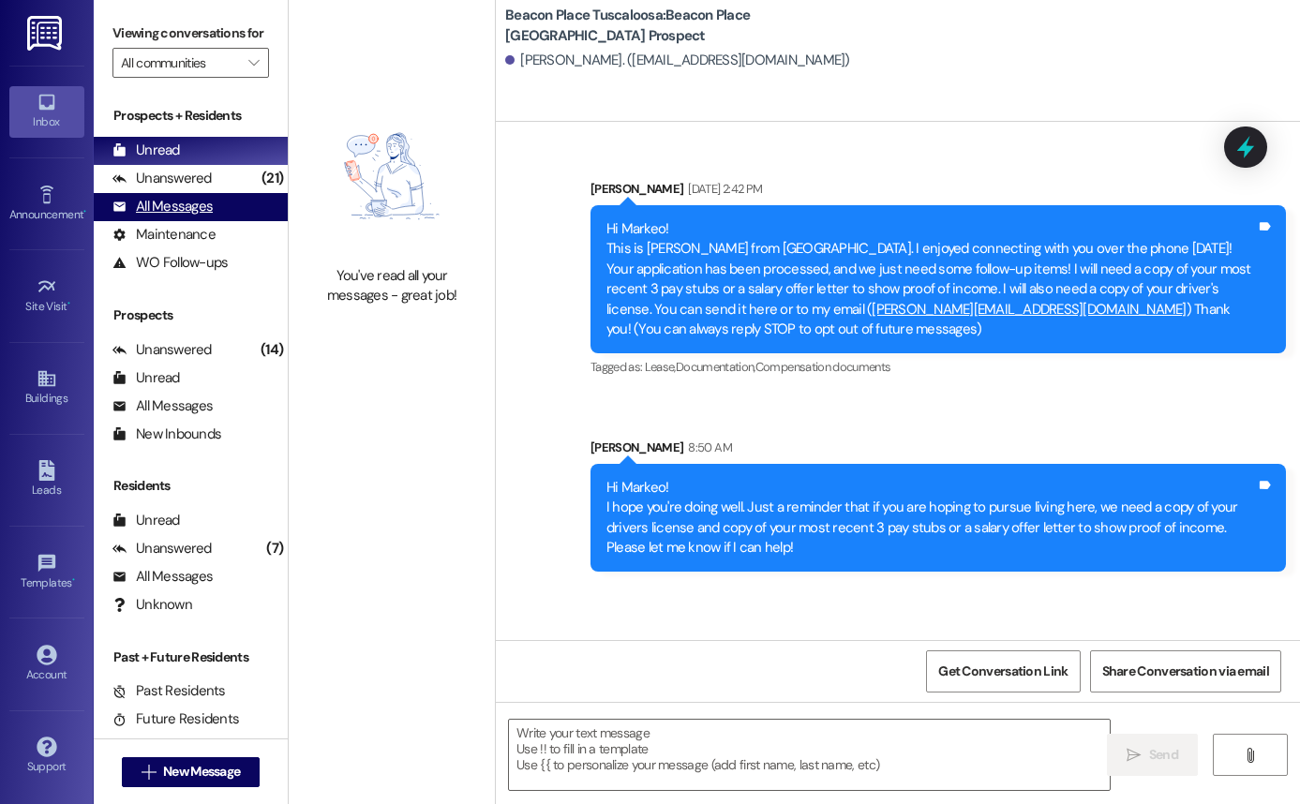
click at [165, 217] on div "All Messages" at bounding box center [162, 207] width 100 height 20
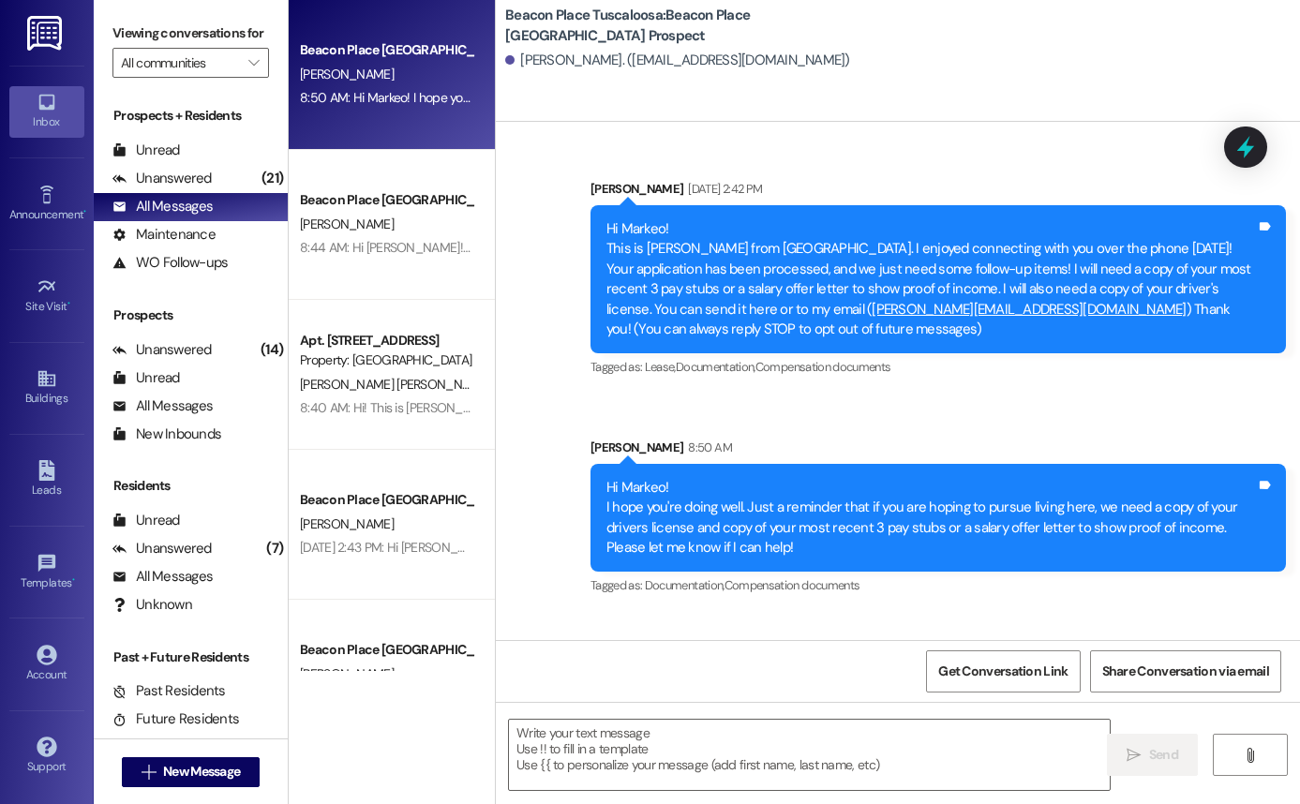
click at [46, 514] on div "Leads Go to Leads" at bounding box center [46, 480] width 75 height 92
click at [42, 476] on icon at bounding box center [47, 470] width 21 height 21
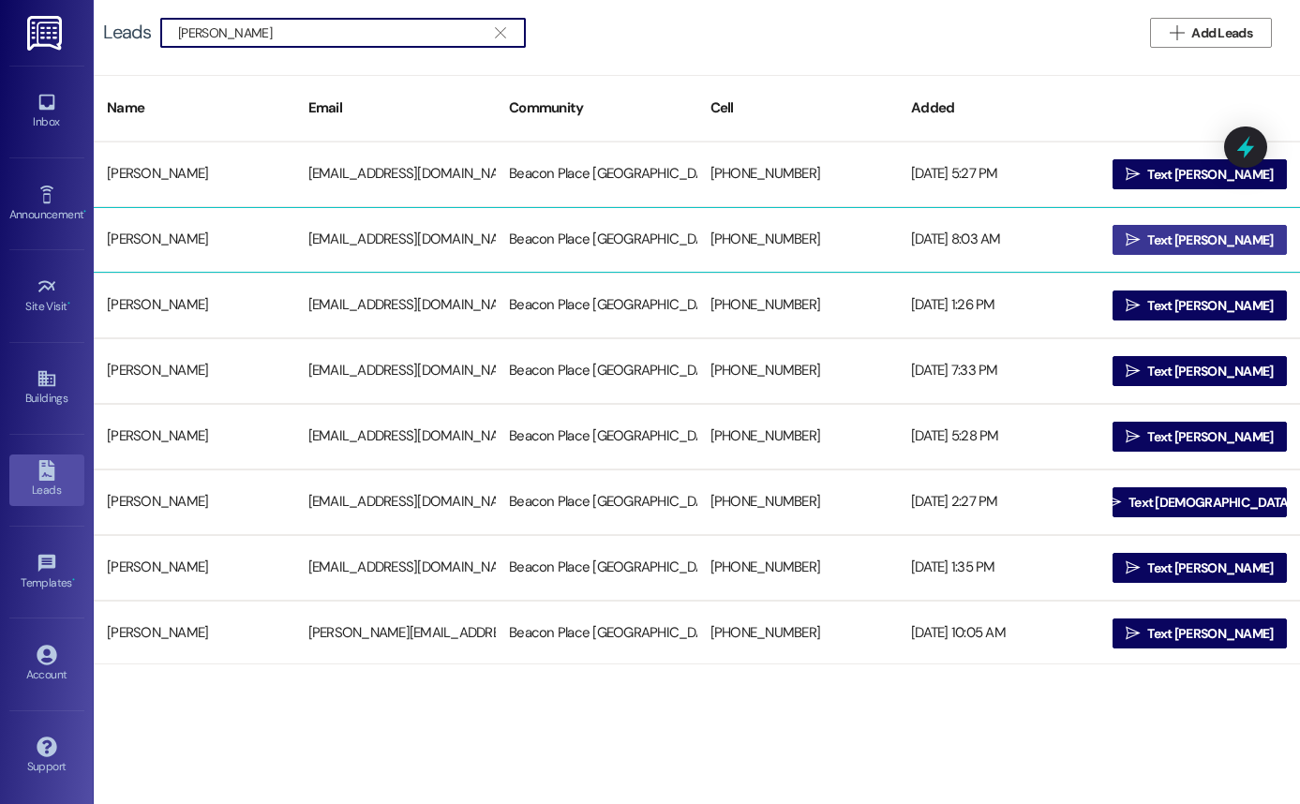
type input "[PERSON_NAME]"
click at [1140, 246] on icon "" at bounding box center [1133, 239] width 14 height 15
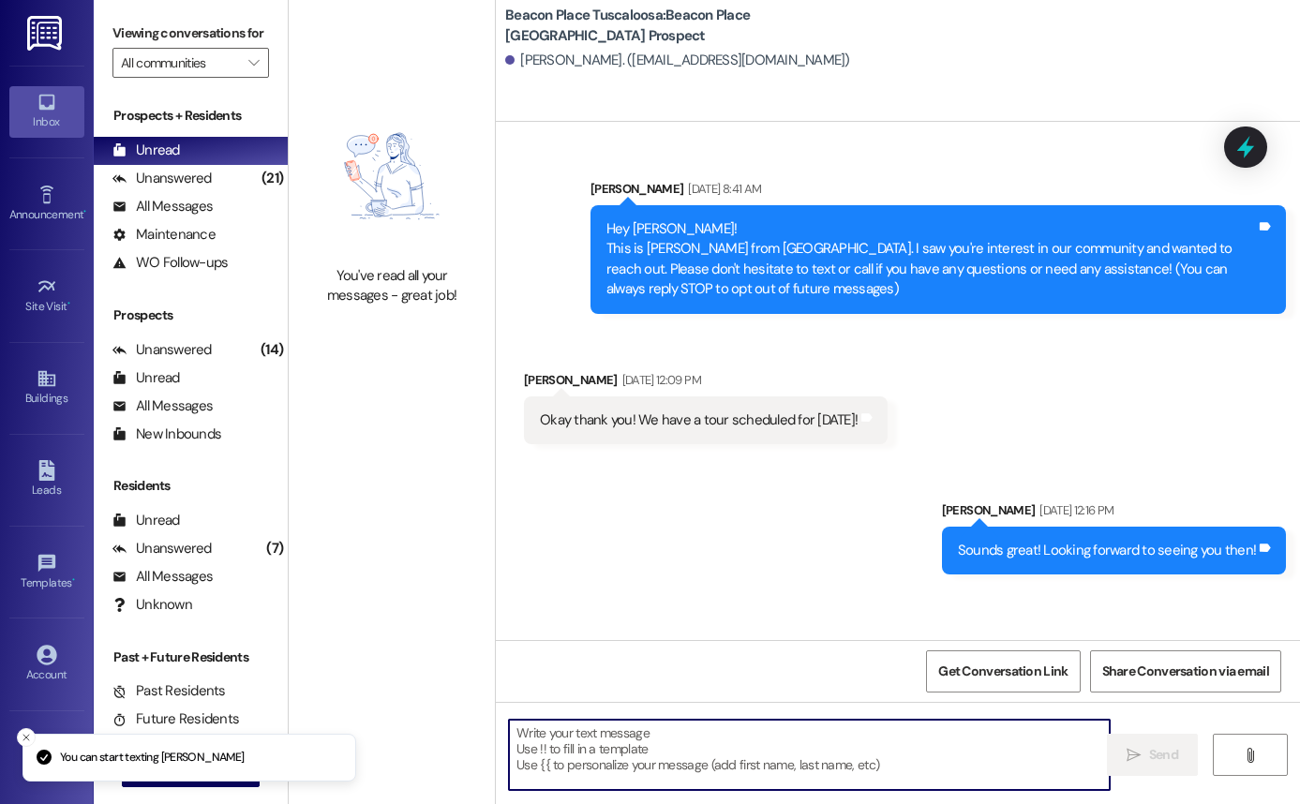
click at [769, 737] on textarea at bounding box center [809, 755] width 601 height 70
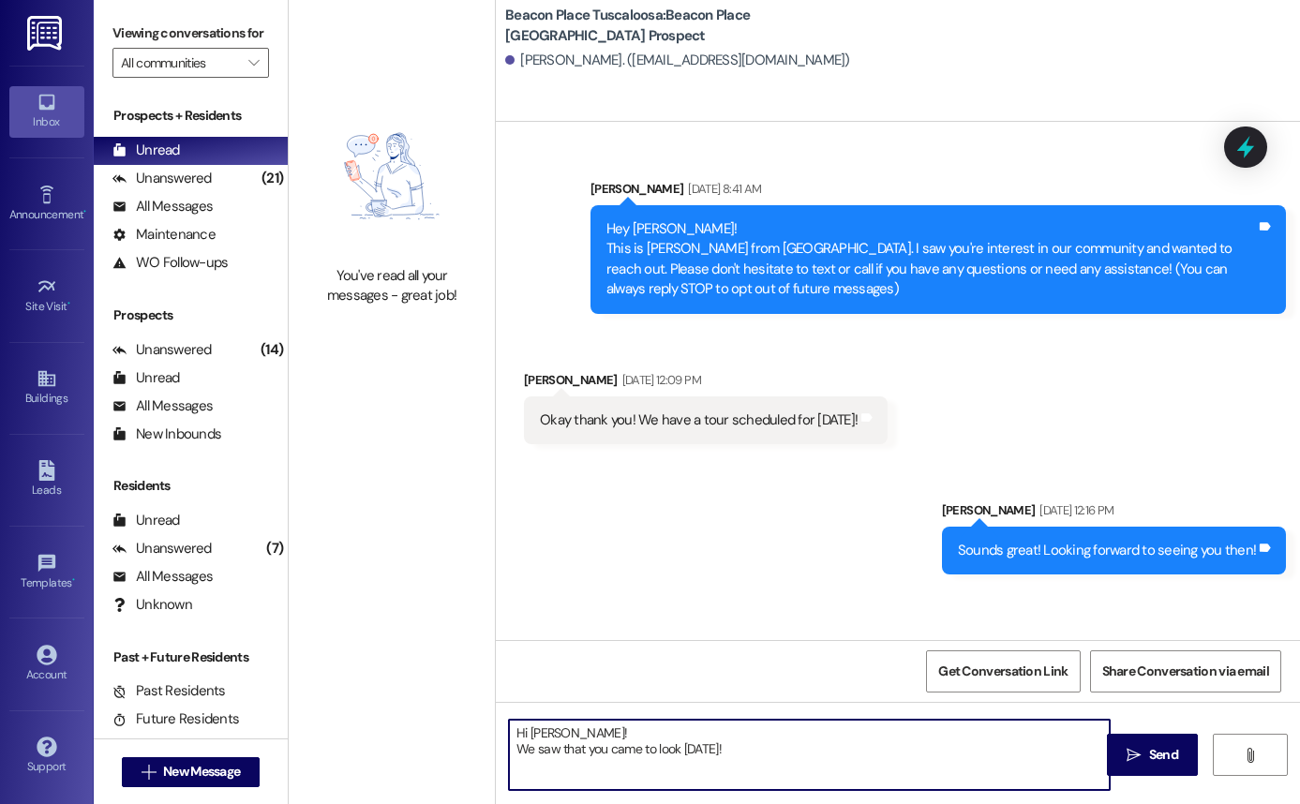
click at [541, 755] on textarea "Hi [PERSON_NAME]! We saw that you came to look [DATE]!" at bounding box center [809, 755] width 601 height 70
click at [528, 755] on textarea "Hi [PERSON_NAME]! We saw that you came to look [DATE]!" at bounding box center [809, 755] width 601 height 70
click at [747, 754] on textarea "Hi [PERSON_NAME]! I saw that you came to look [DATE]!" at bounding box center [809, 755] width 601 height 70
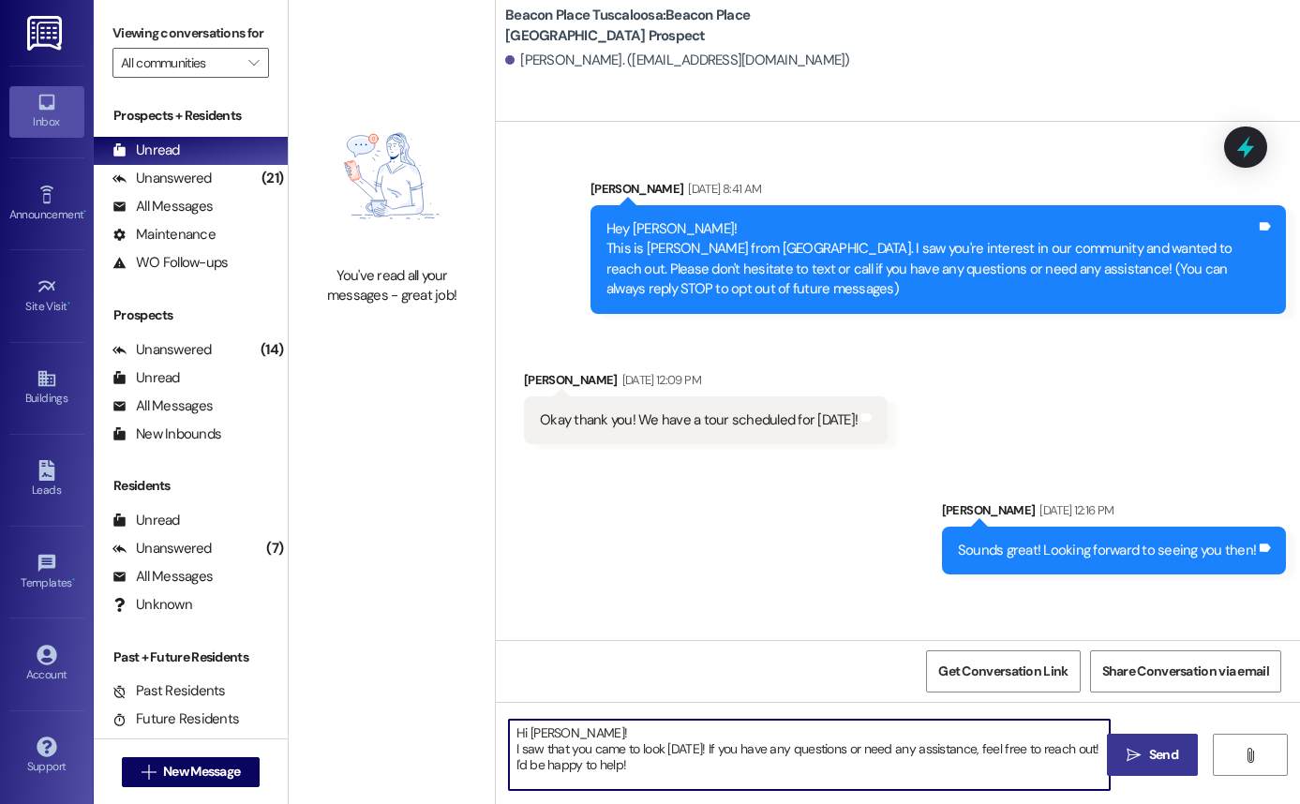
type textarea "Hi [PERSON_NAME]! I saw that you came to look [DATE]! If you have any questions…"
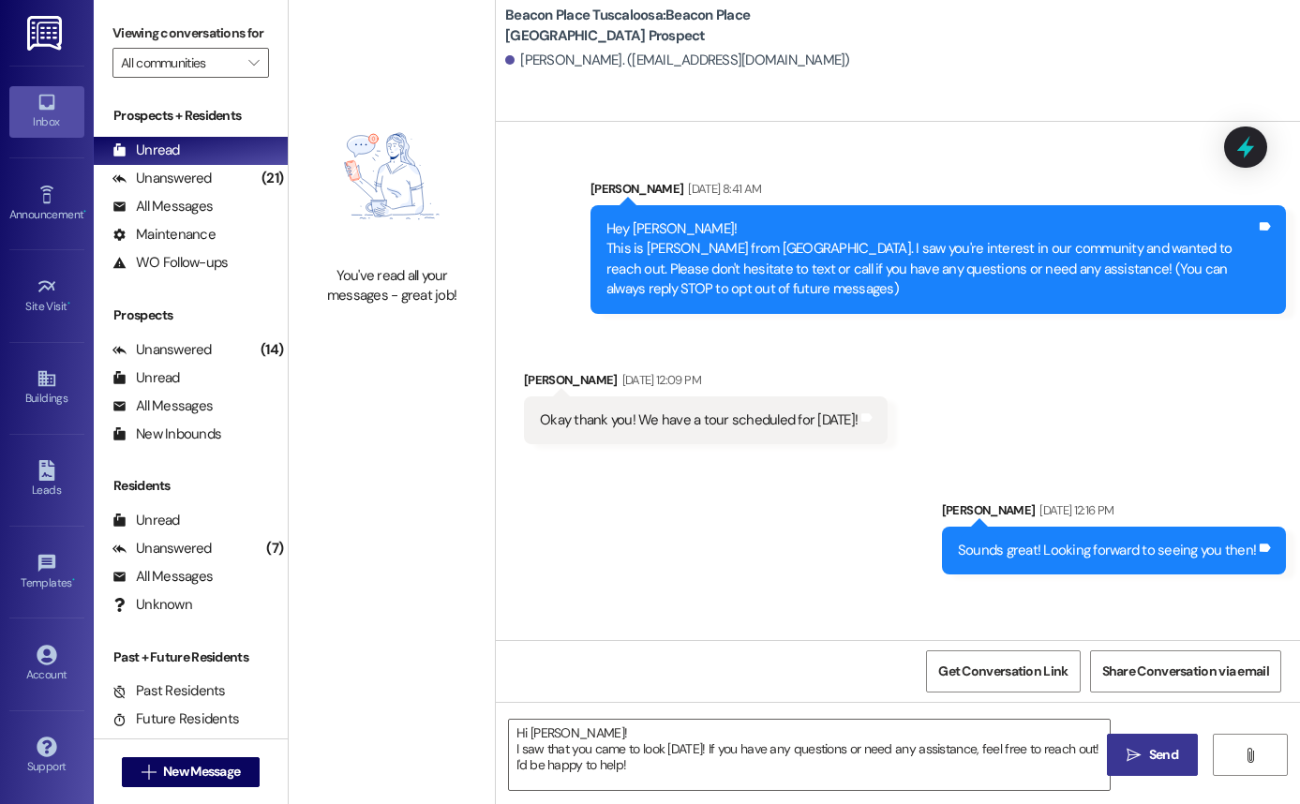
click at [1145, 763] on span "Send" at bounding box center [1163, 755] width 37 height 20
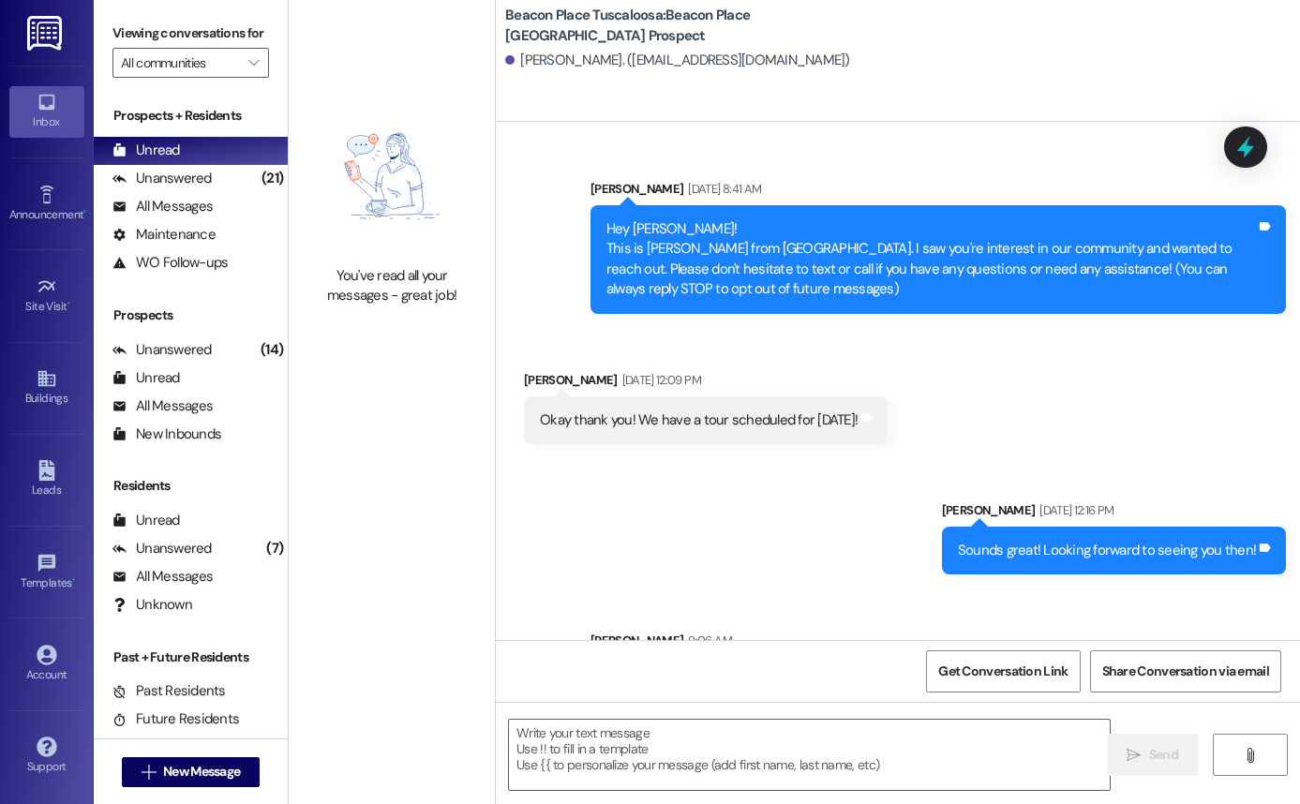
scroll to position [120, 0]
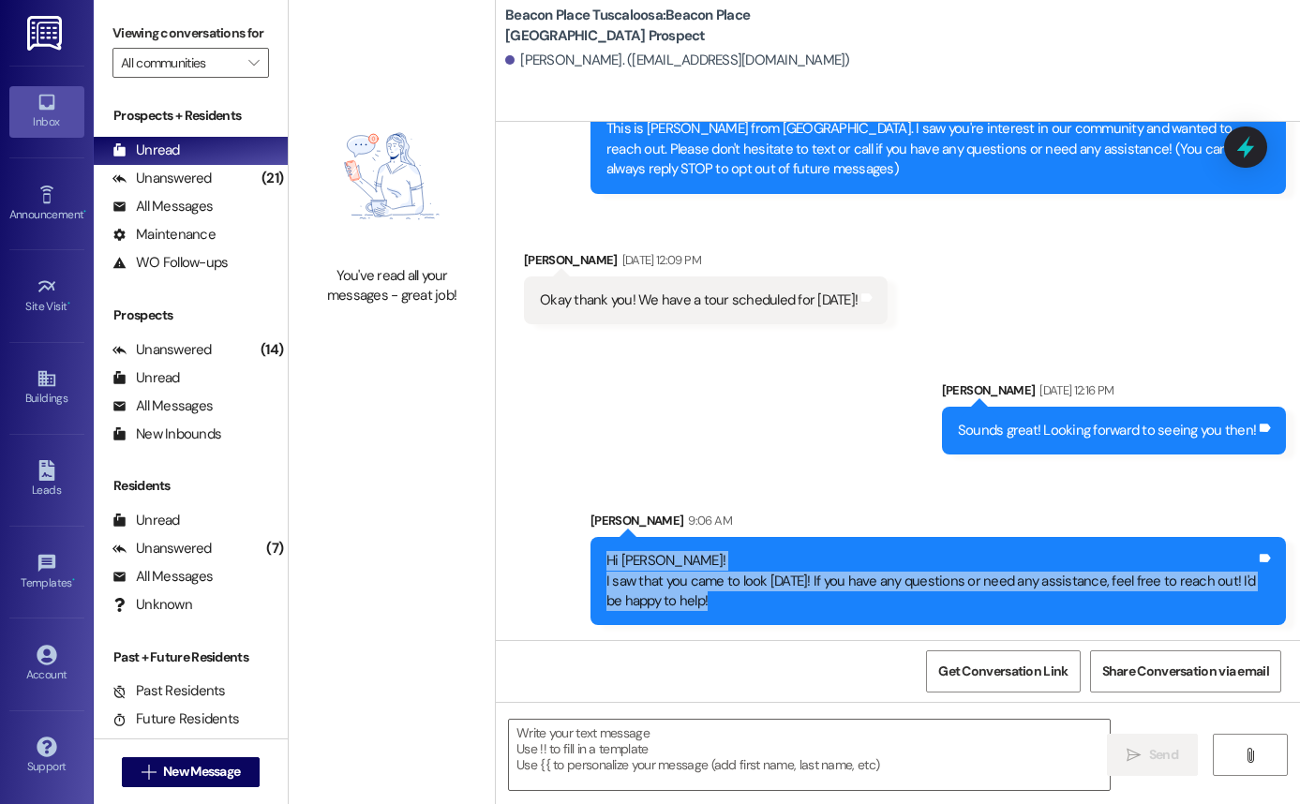
drag, startPoint x: 597, startPoint y: 555, endPoint x: 746, endPoint y: 603, distance: 156.5
click at [746, 603] on div "Hi [PERSON_NAME]! I saw that you came to look [DATE]! If you have any questions…" at bounding box center [931, 581] width 653 height 60
copy div "Hi [PERSON_NAME]! I saw that you came to look [DATE]! If you have any questions…"
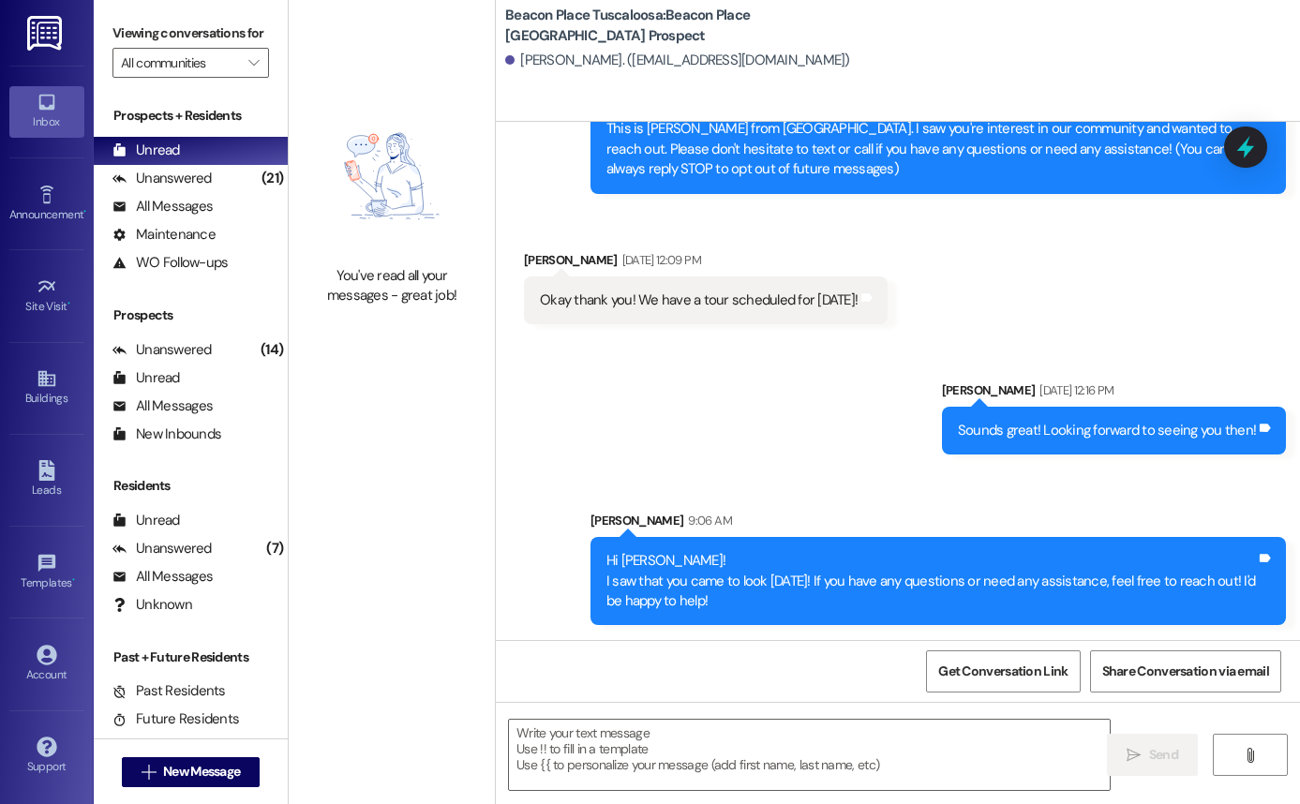
click at [749, 482] on div "Sent via SMS [PERSON_NAME] [DATE] 12:16 PM Sounds great! Looking forward to see…" at bounding box center [898, 489] width 804 height 302
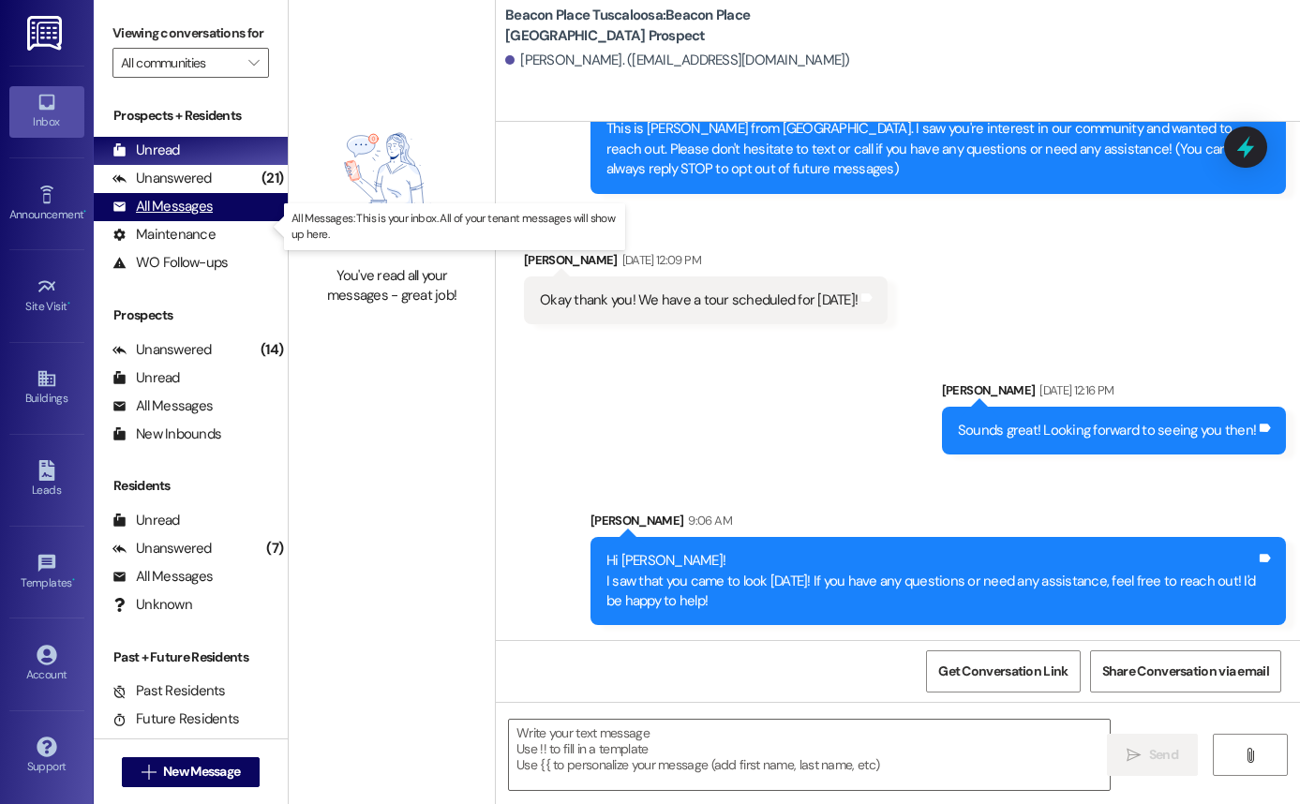
click at [212, 221] on div "All Messages (undefined)" at bounding box center [191, 207] width 194 height 28
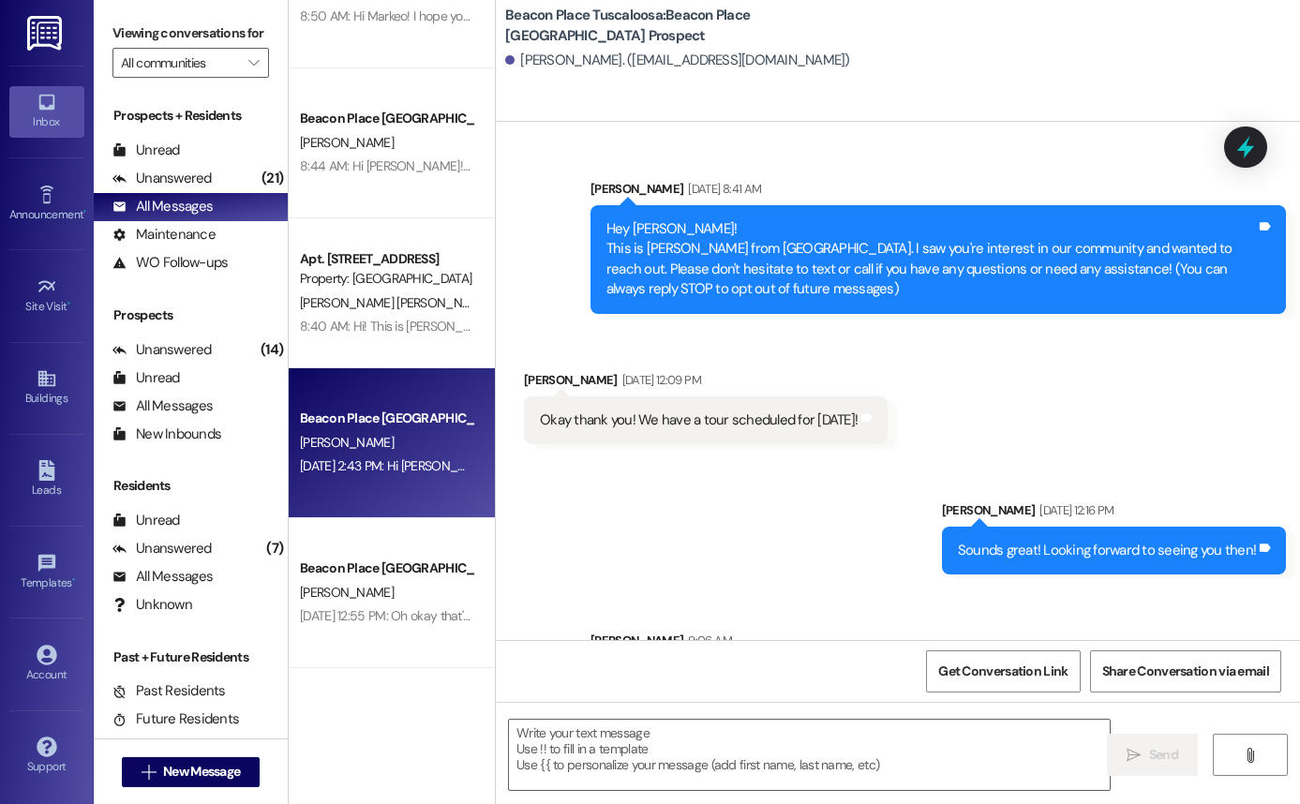
scroll to position [235, 0]
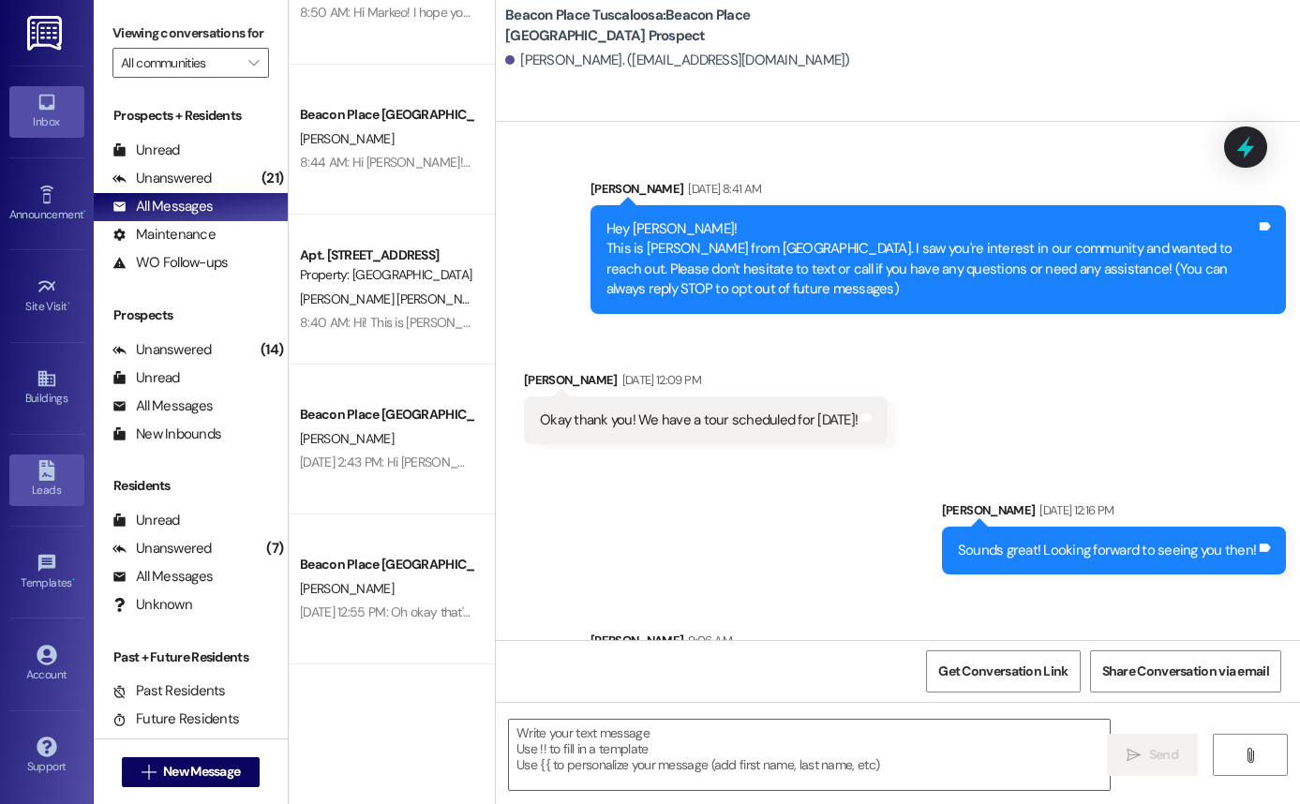
click at [62, 471] on link "Leads" at bounding box center [46, 480] width 75 height 51
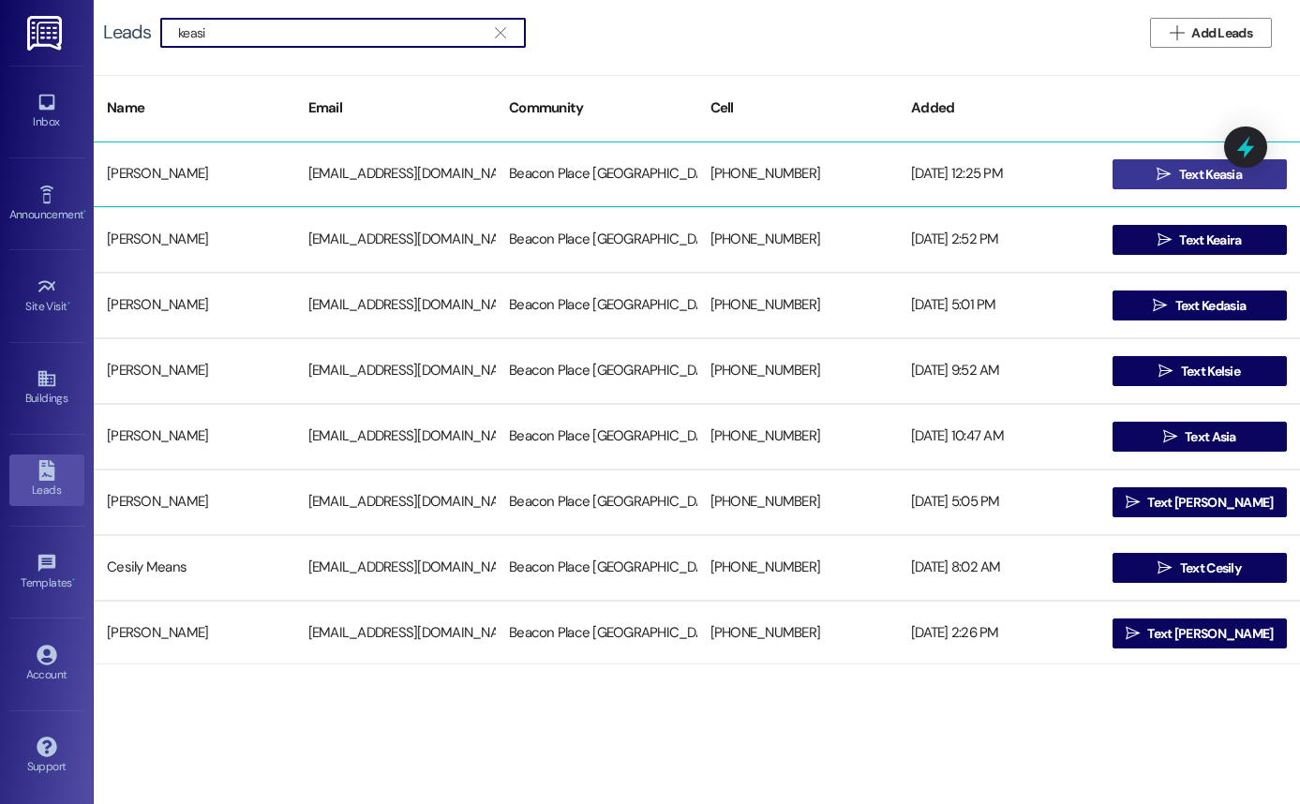
type input "keasi"
click at [1175, 172] on span "Text Keasia" at bounding box center [1210, 175] width 70 height 20
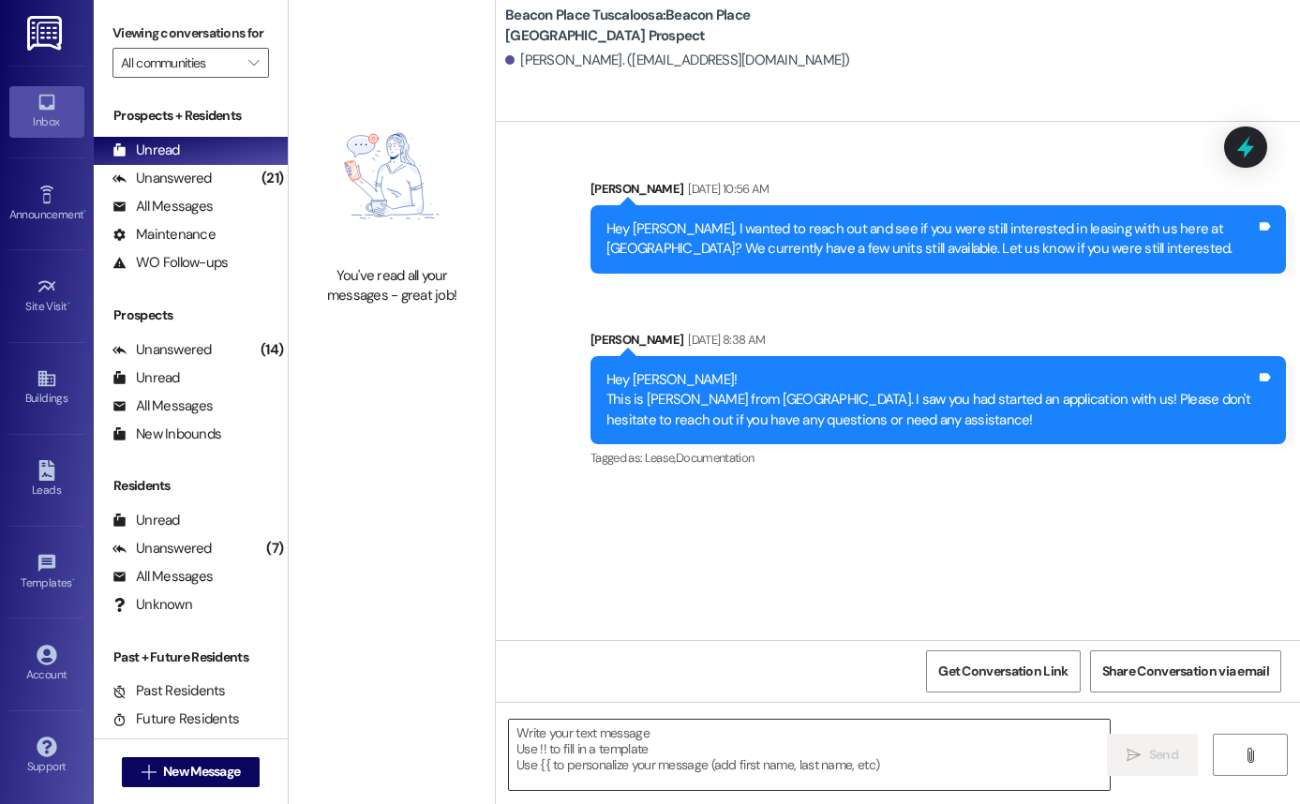
click at [618, 739] on textarea at bounding box center [809, 755] width 601 height 70
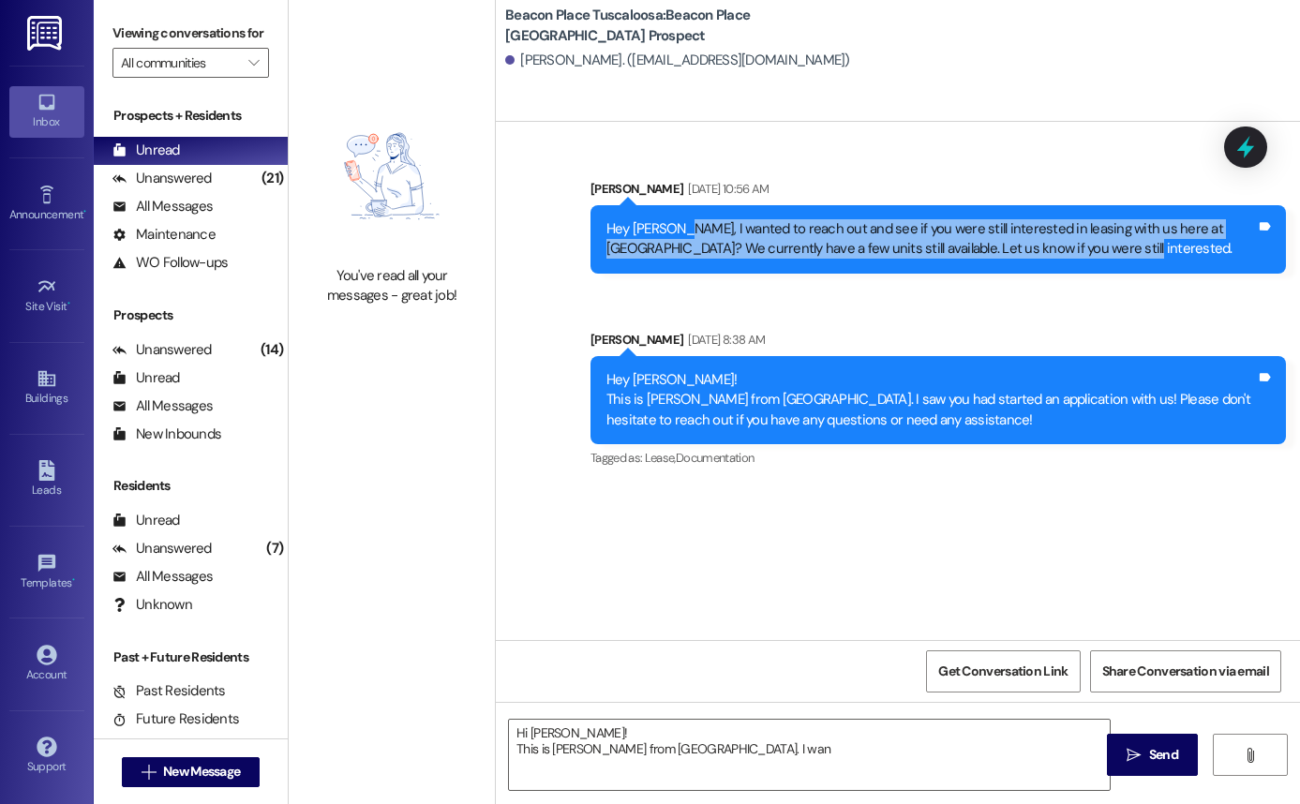
drag, startPoint x: 667, startPoint y: 231, endPoint x: 1135, endPoint y: 242, distance: 467.8
click at [1135, 242] on div "Hey [PERSON_NAME], I wanted to reach out and see if you were still interested i…" at bounding box center [931, 239] width 650 height 40
copy div "I wanted to reach out and see if you were still interested in leasing with us h…"
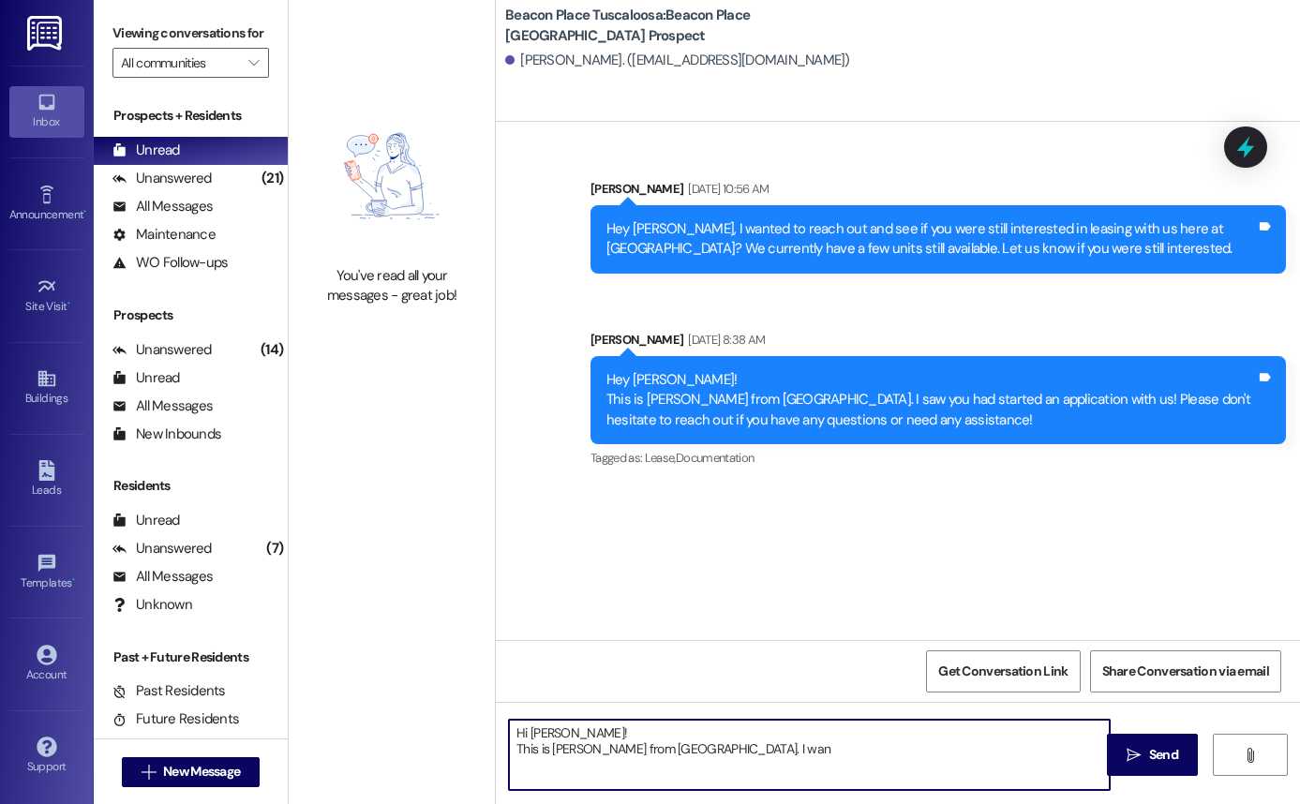
click at [820, 746] on textarea "Hi [PERSON_NAME]! This is [PERSON_NAME] from [GEOGRAPHIC_DATA]. I wan" at bounding box center [809, 755] width 601 height 70
paste textarea "I wanted to reach out and see if you were still interested in leasing with us h…"
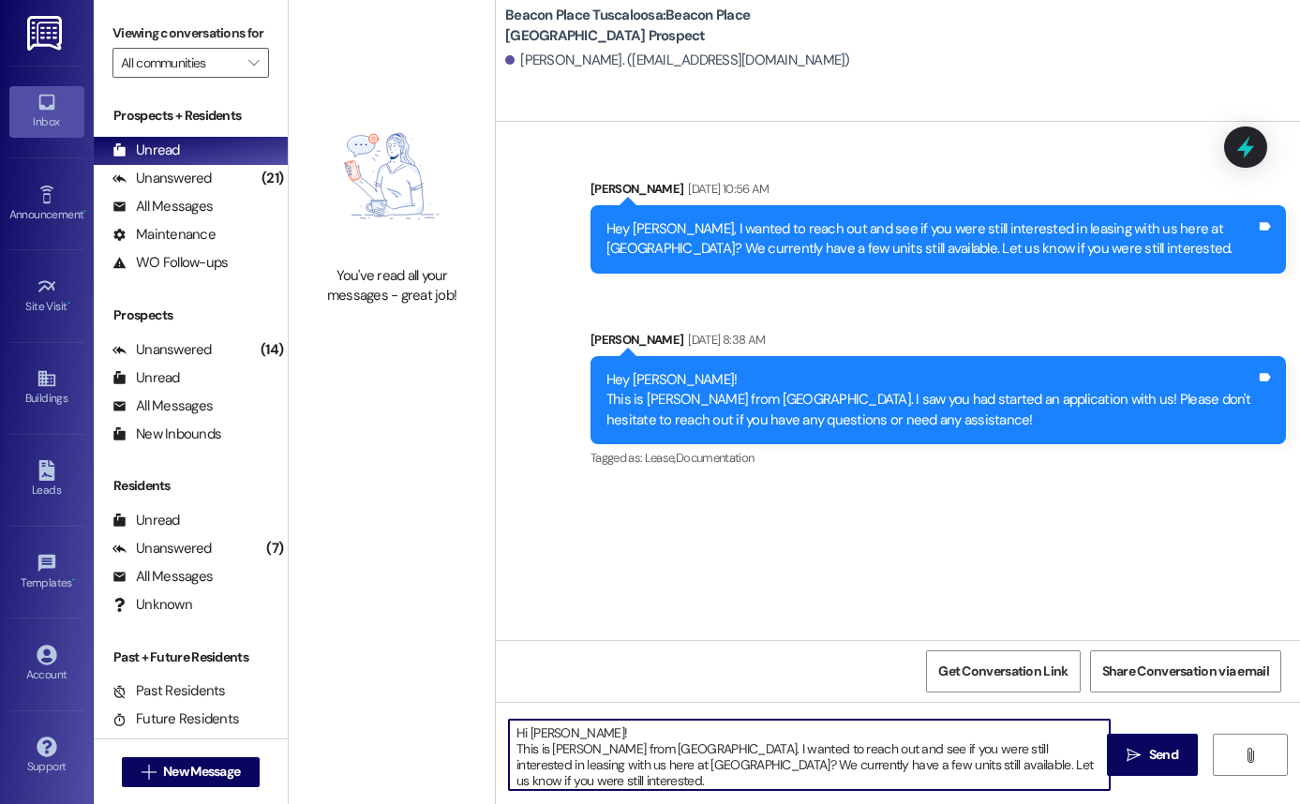
scroll to position [5, 0]
click at [725, 766] on textarea "Hi [PERSON_NAME]! This is [PERSON_NAME] from [GEOGRAPHIC_DATA]. I wanted to rea…" at bounding box center [809, 755] width 601 height 70
type textarea "Hi [PERSON_NAME]! This is [PERSON_NAME] from [GEOGRAPHIC_DATA]. I wanted to rea…"
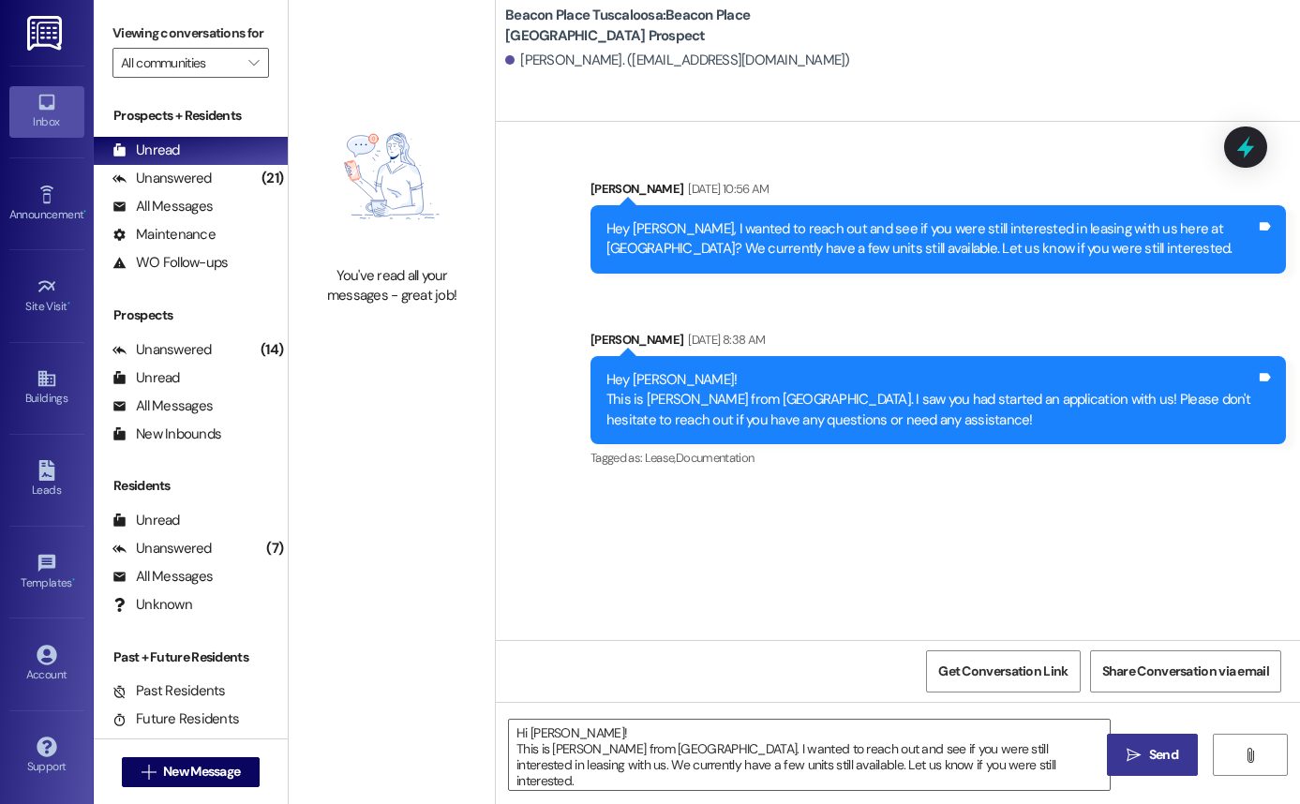
click at [1128, 757] on icon "" at bounding box center [1134, 755] width 14 height 15
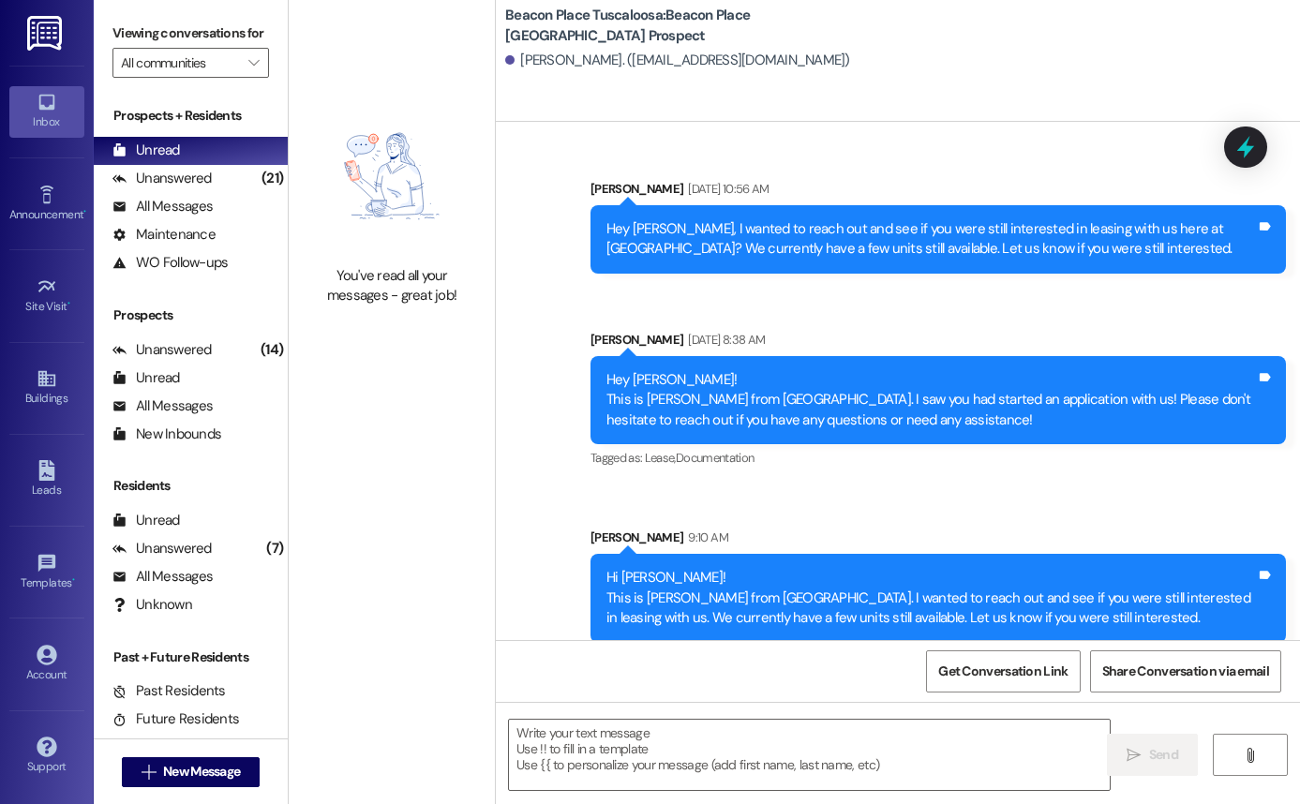
scroll to position [17, 0]
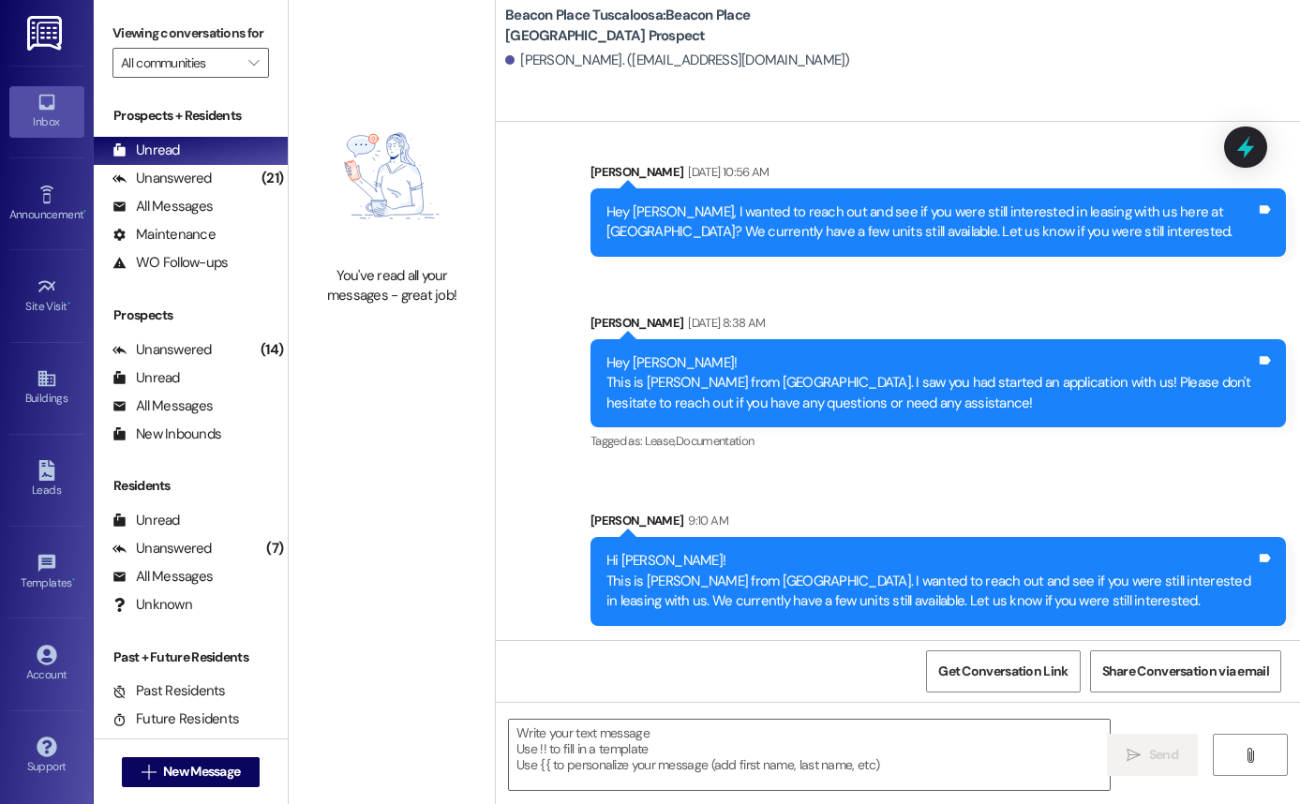
drag, startPoint x: 598, startPoint y: 571, endPoint x: 1203, endPoint y: 603, distance: 606.3
click at [1203, 603] on div "Hi [PERSON_NAME]! This is [PERSON_NAME] from [GEOGRAPHIC_DATA]. I wanted to rea…" at bounding box center [931, 581] width 653 height 60
copy div "Hi [PERSON_NAME]! This is [PERSON_NAME] from [GEOGRAPHIC_DATA]. I wanted to rea…"
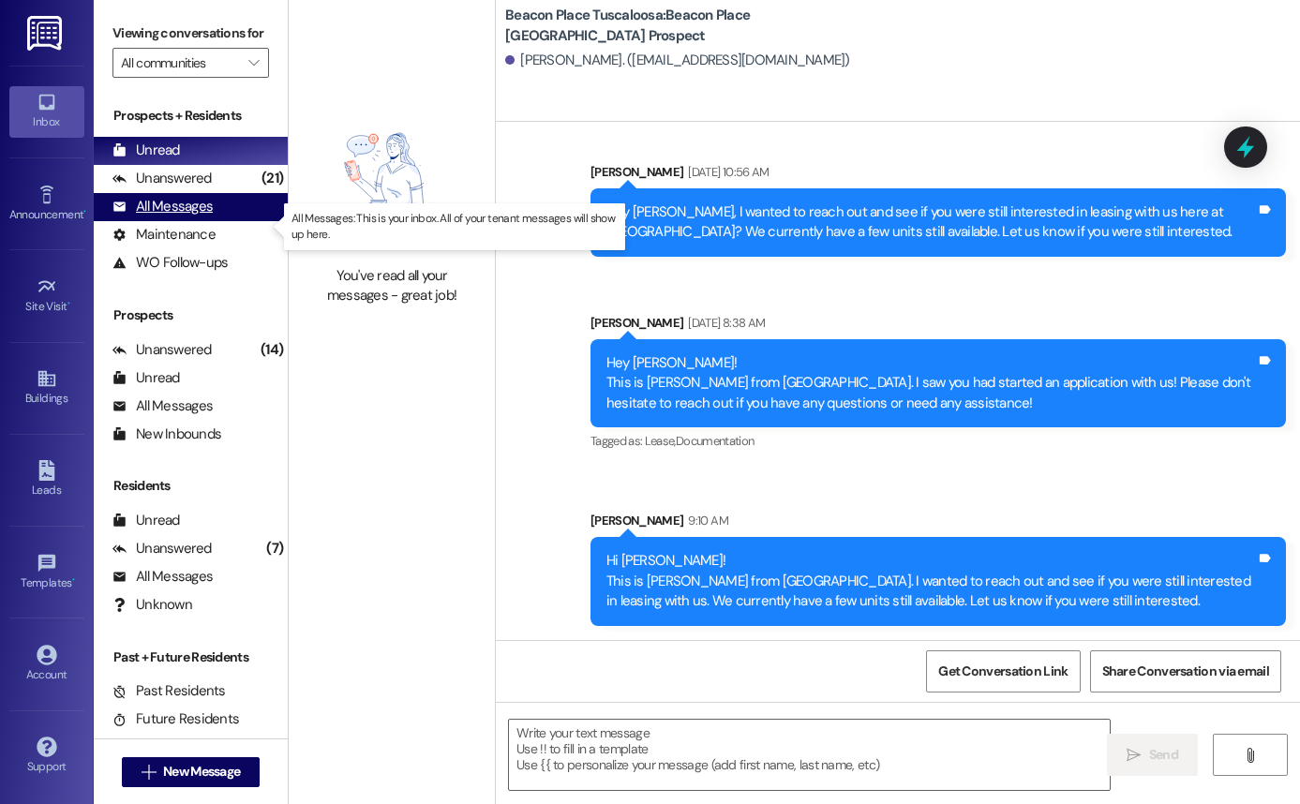
click at [210, 217] on div "All Messages" at bounding box center [162, 207] width 100 height 20
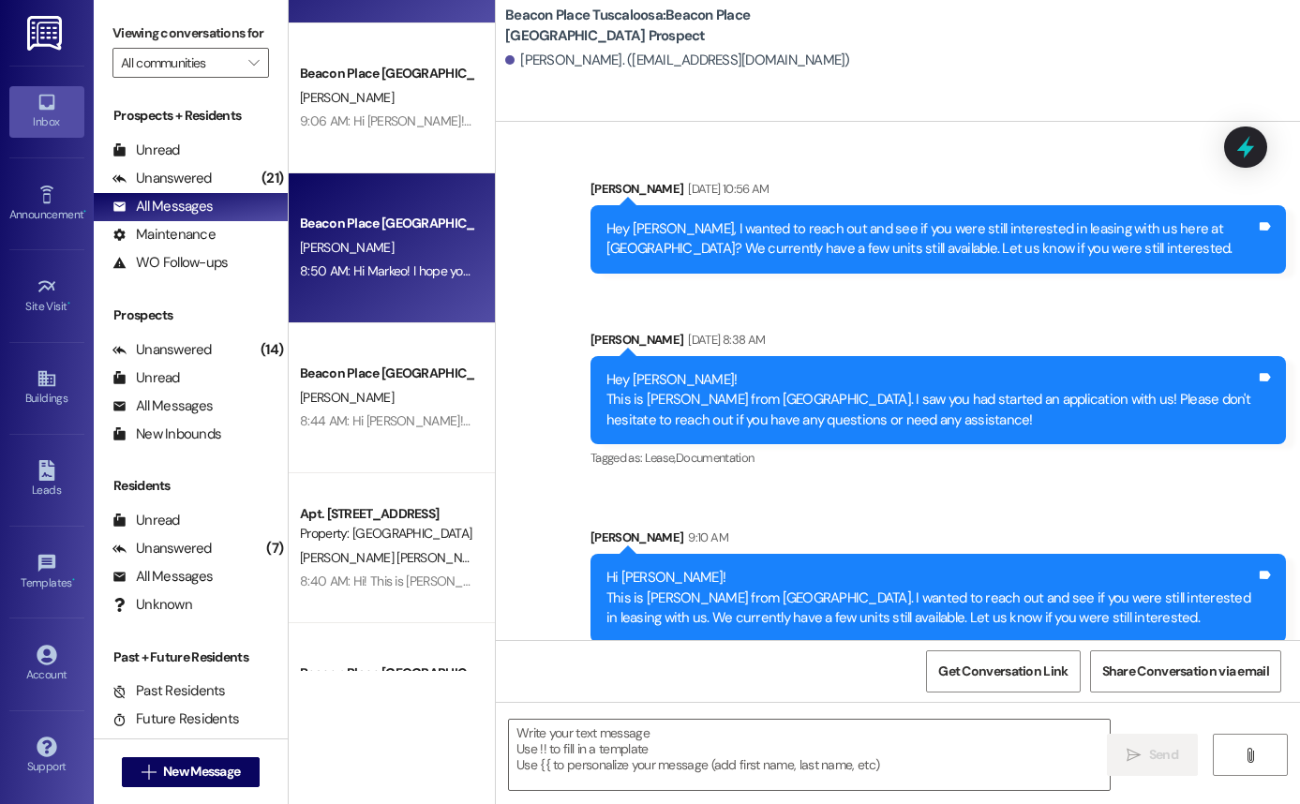
scroll to position [129, 0]
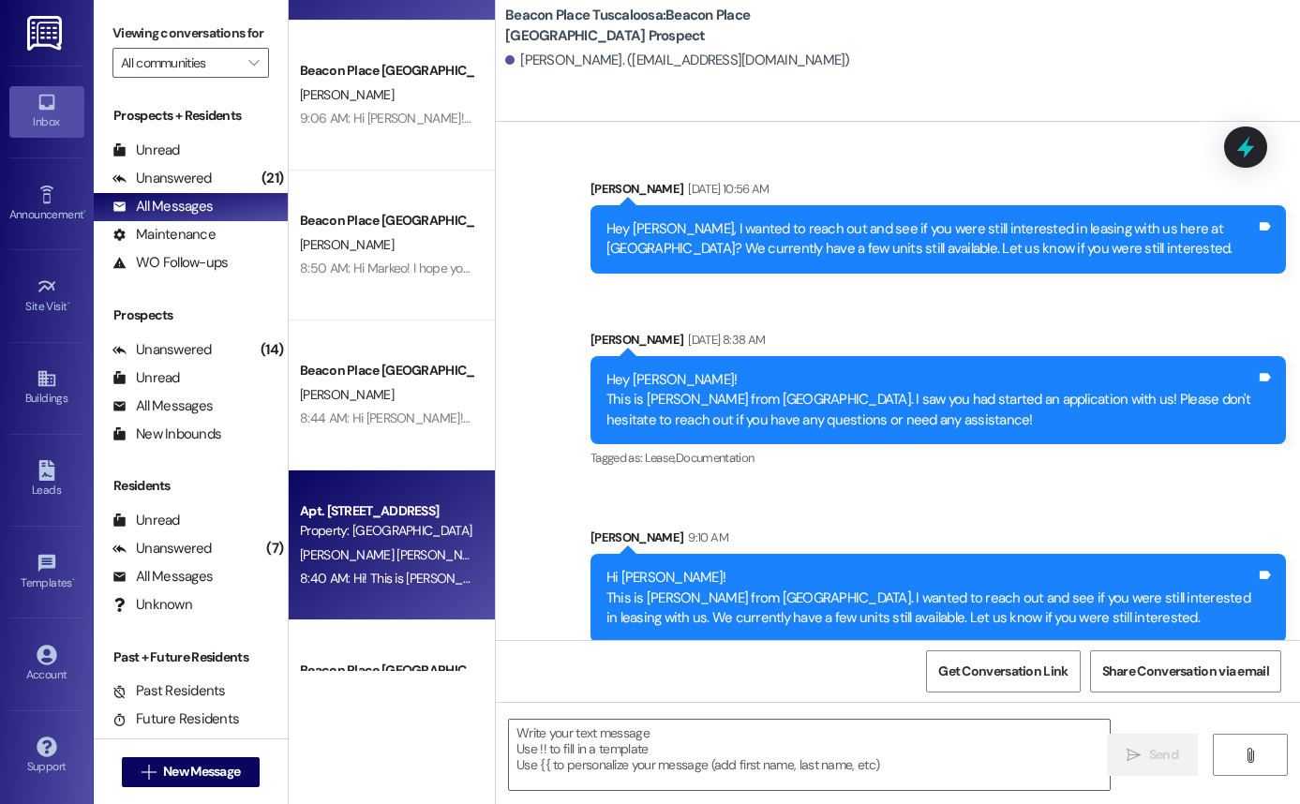
click at [408, 584] on div "8:40 AM: Hi! This is [PERSON_NAME] from [GEOGRAPHIC_DATA] Tuscaloosa! I just se…" at bounding box center [895, 578] width 1190 height 17
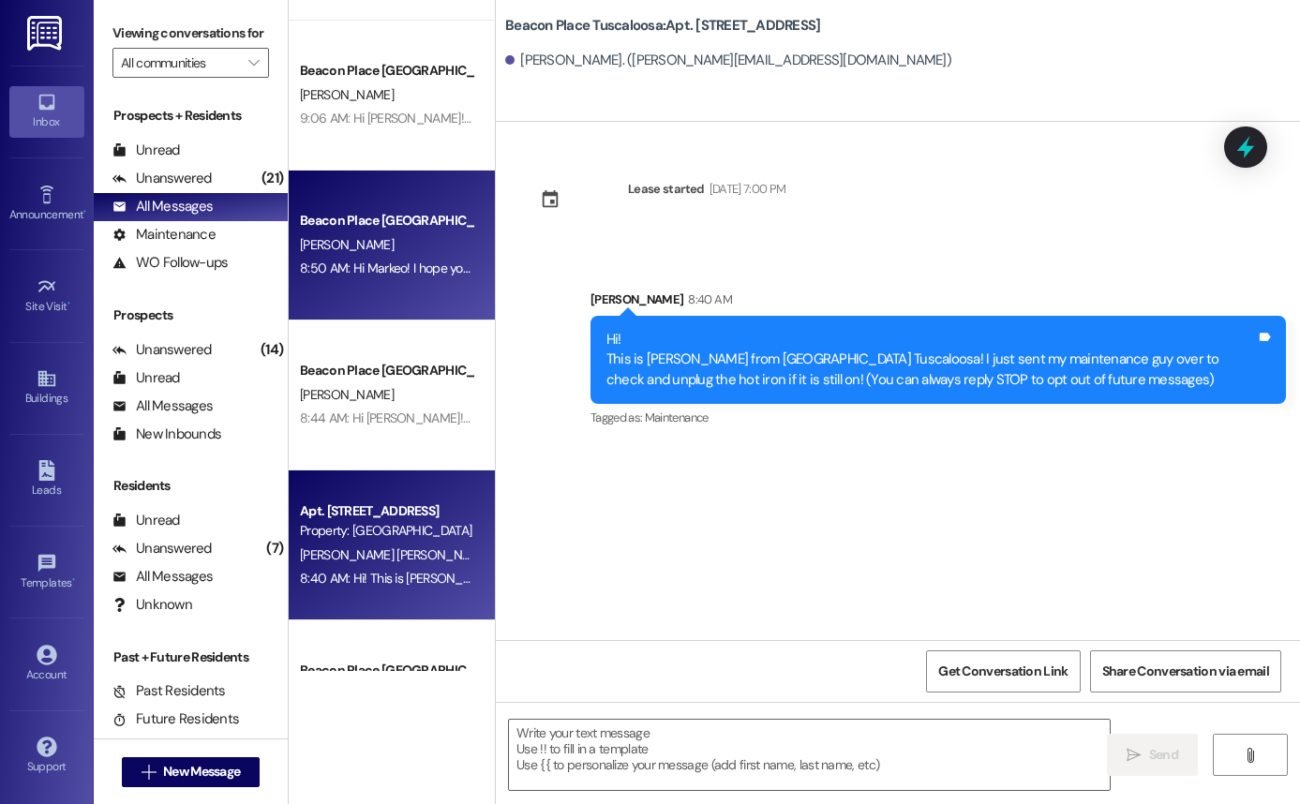
scroll to position [0, 0]
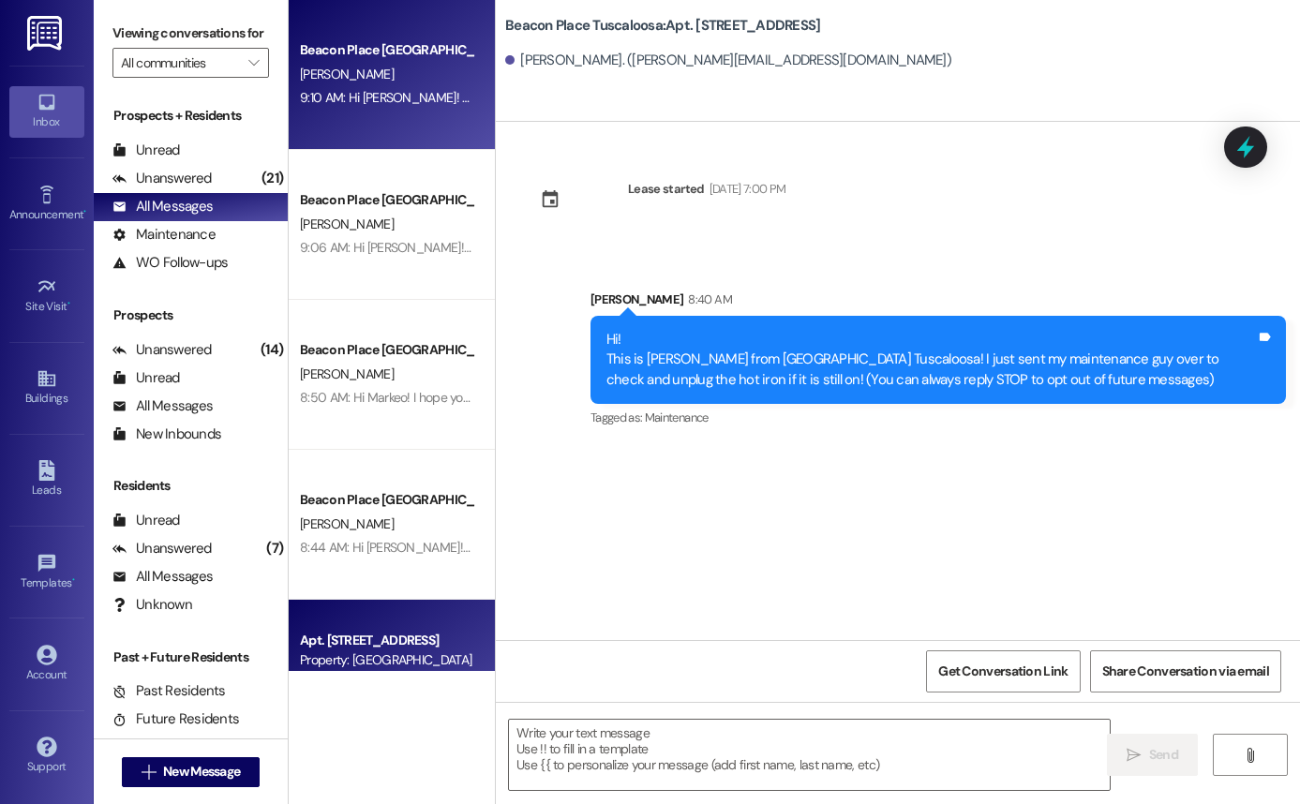
click at [398, 111] on div "Beacon Place Tuscaloosa Prospect [PERSON_NAME] 9:10 AM: Hi [PERSON_NAME]! This …" at bounding box center [392, 75] width 206 height 150
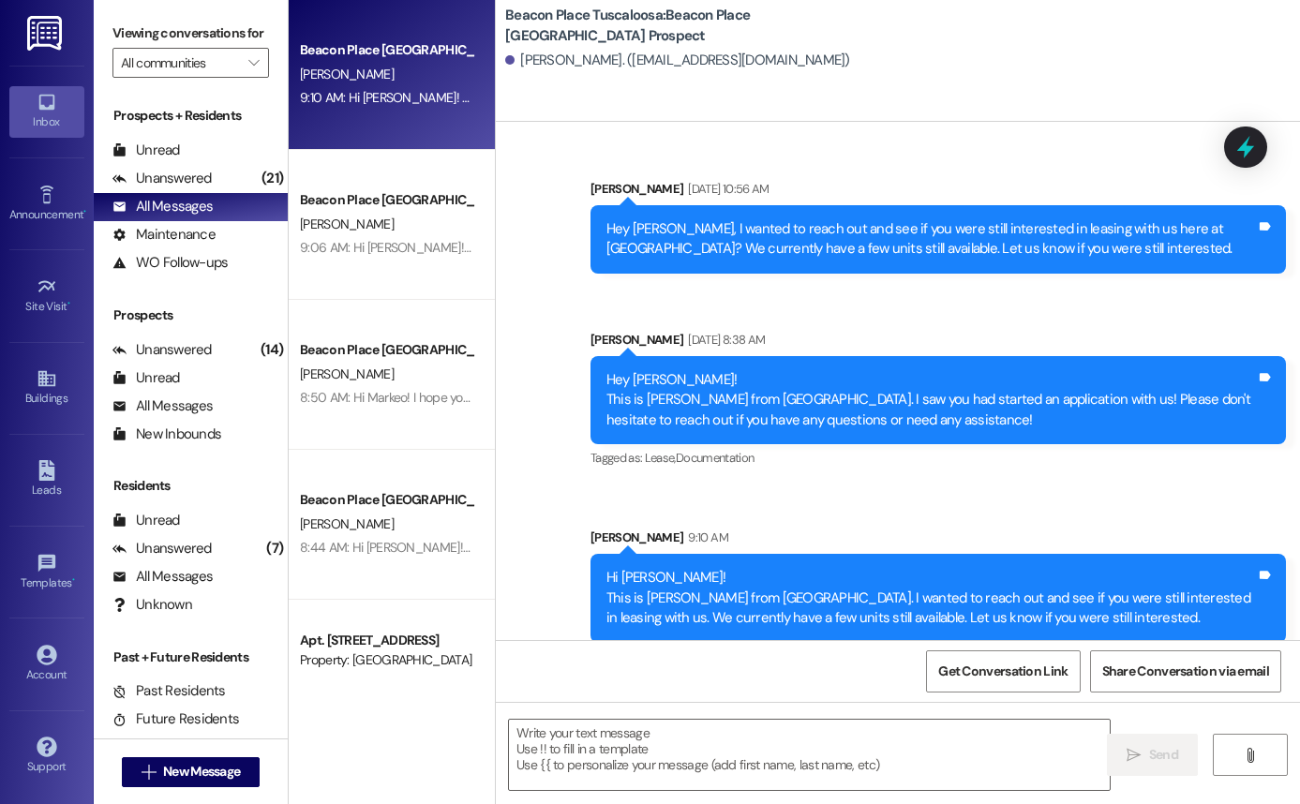
scroll to position [17, 0]
